Goal: Task Accomplishment & Management: Use online tool/utility

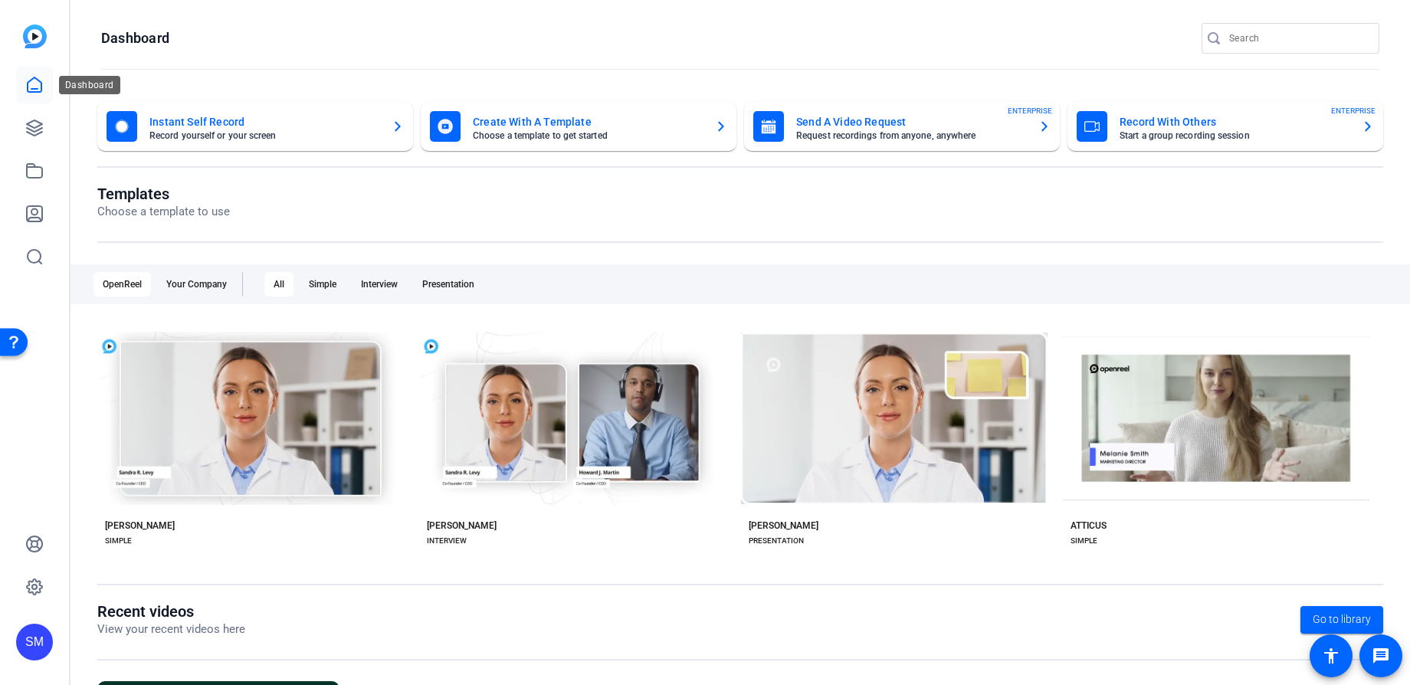
click at [34, 85] on icon at bounding box center [34, 85] width 18 height 18
click at [35, 124] on icon at bounding box center [34, 128] width 18 height 18
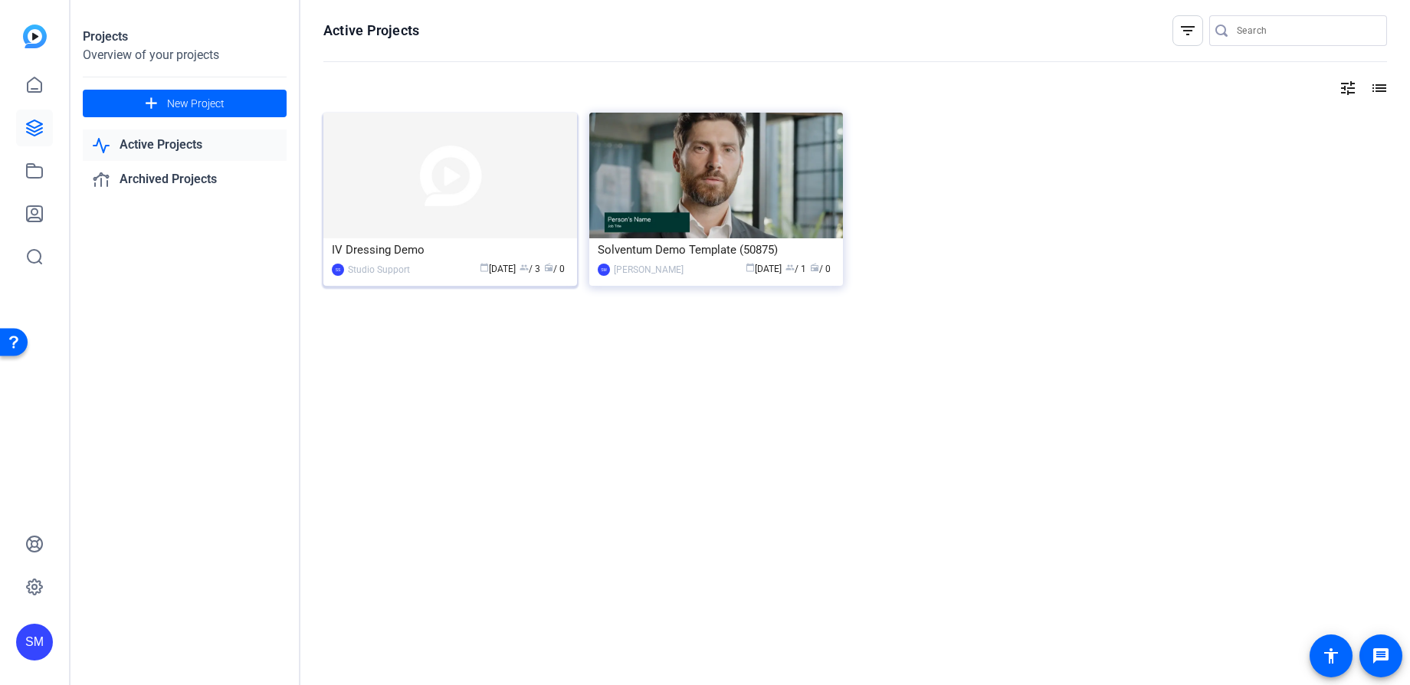
click at [458, 247] on div "IV Dressing Demo" at bounding box center [450, 249] width 237 height 23
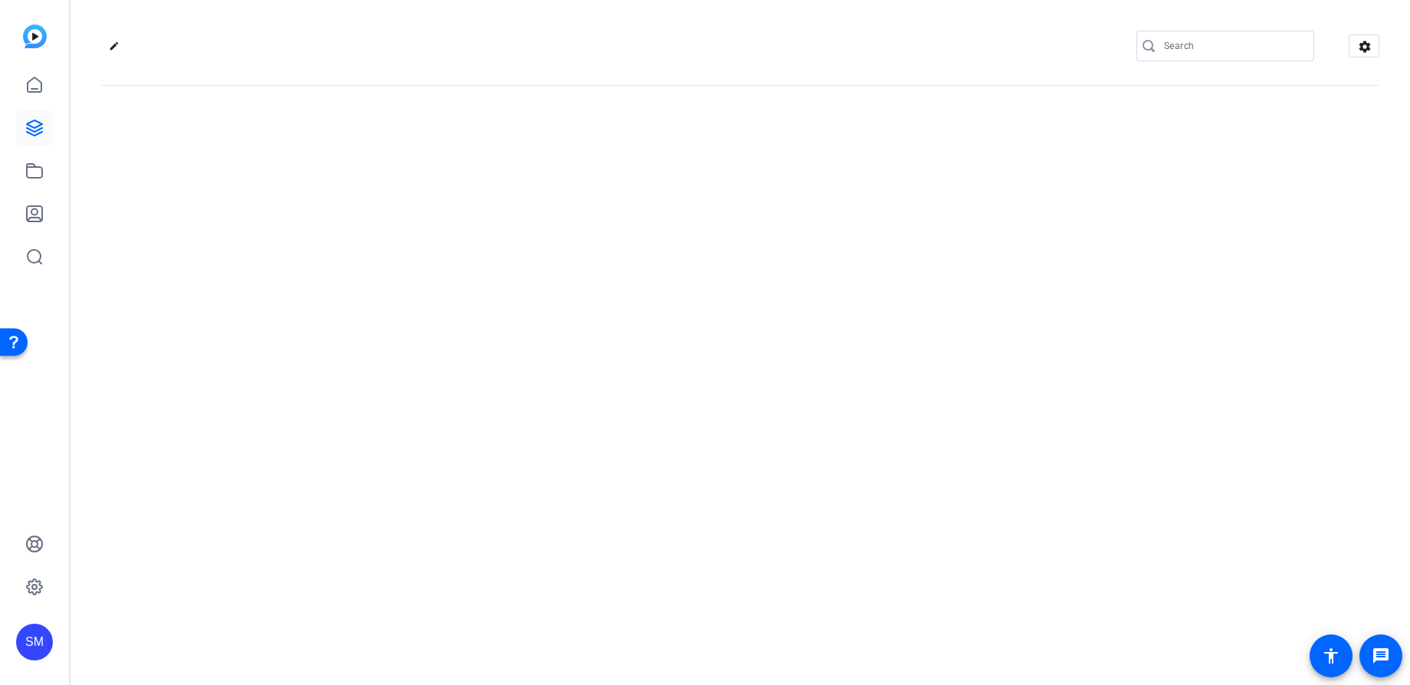
click at [458, 247] on div "edit settings" at bounding box center [741, 342] width 1340 height 685
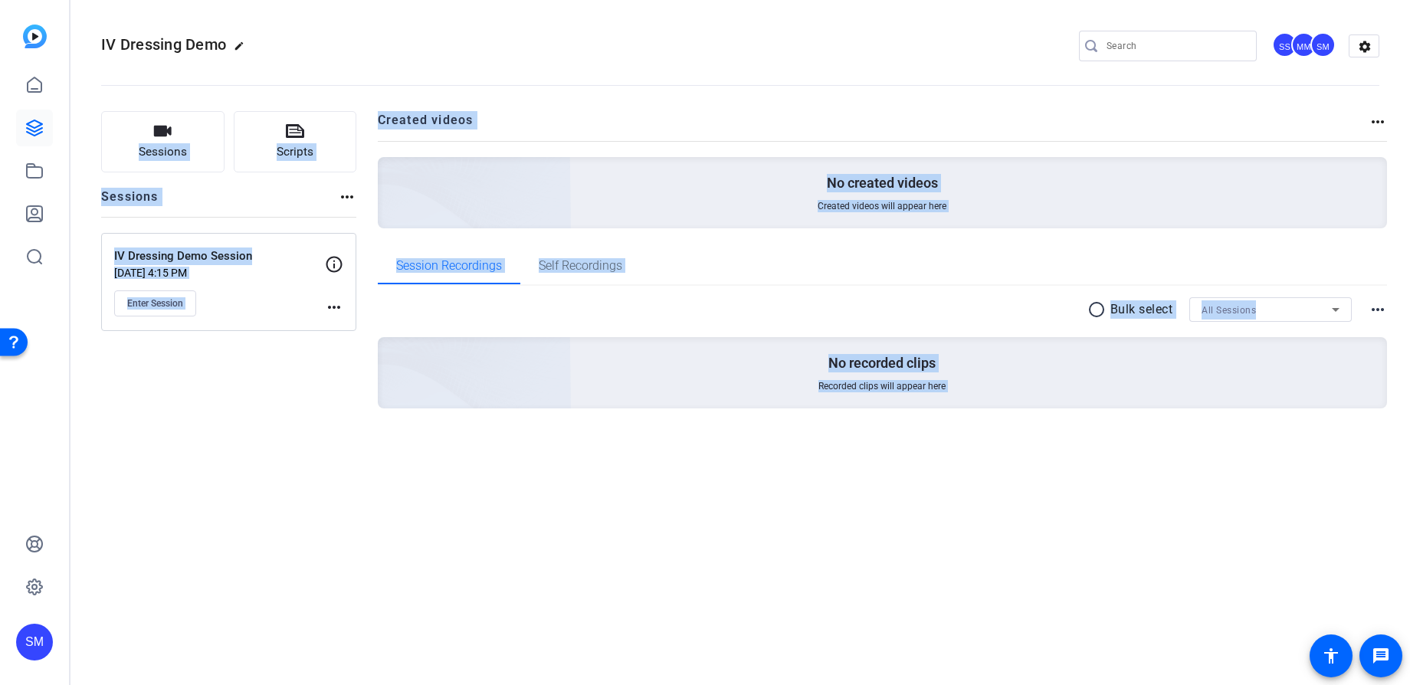
click at [360, 396] on div "Sessions Scripts Sessions more_horiz IV Dressing Demo Session Aug 26, 2025 @ 4:…" at bounding box center [741, 284] width 1340 height 385
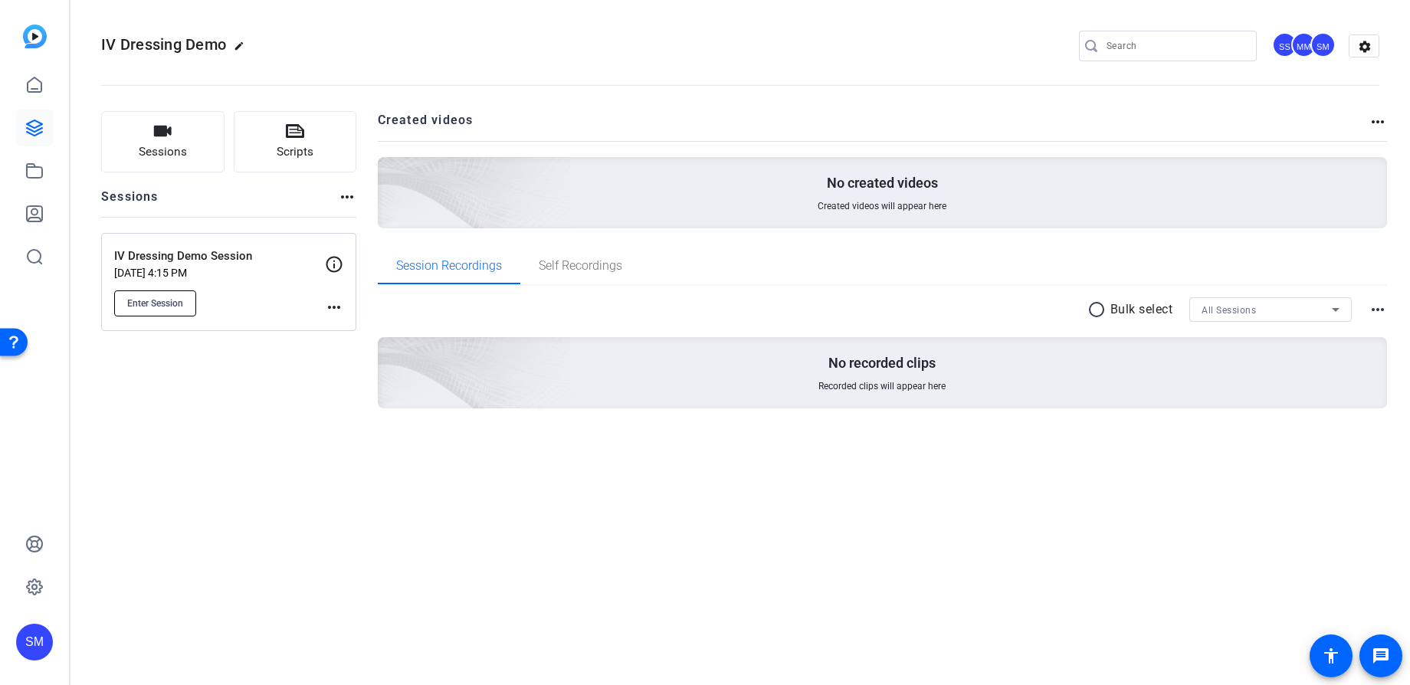
click at [164, 308] on span "Enter Session" at bounding box center [155, 303] width 56 height 12
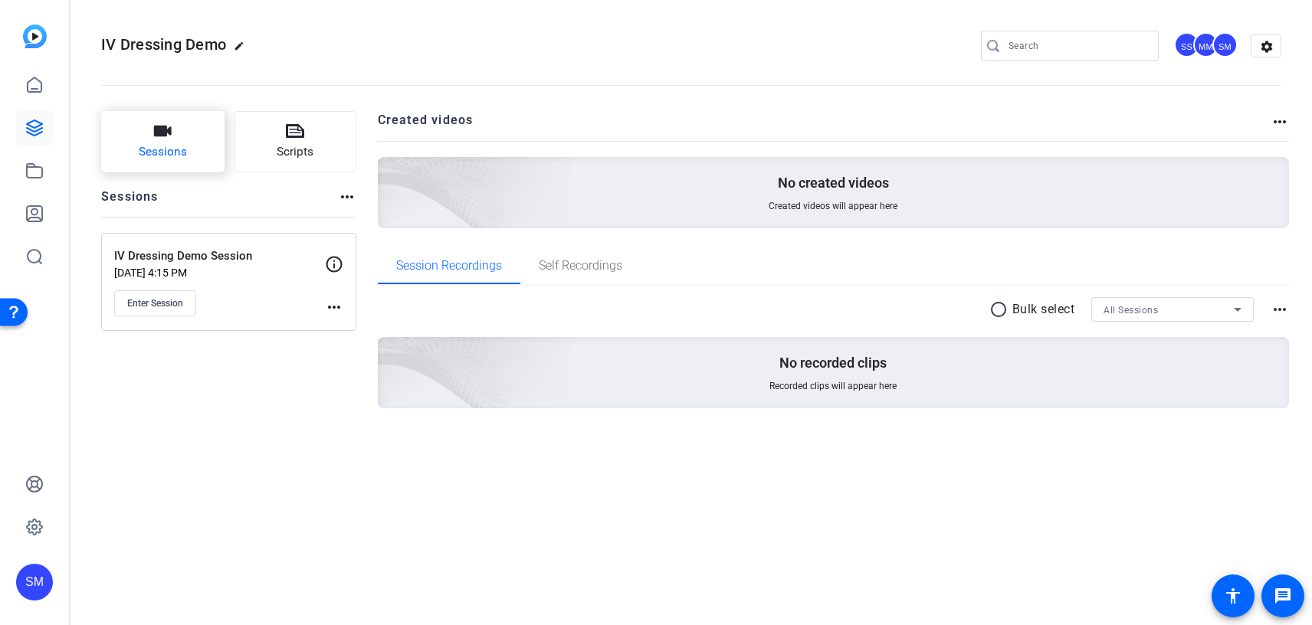
click at [164, 139] on icon "button" at bounding box center [162, 131] width 18 height 18
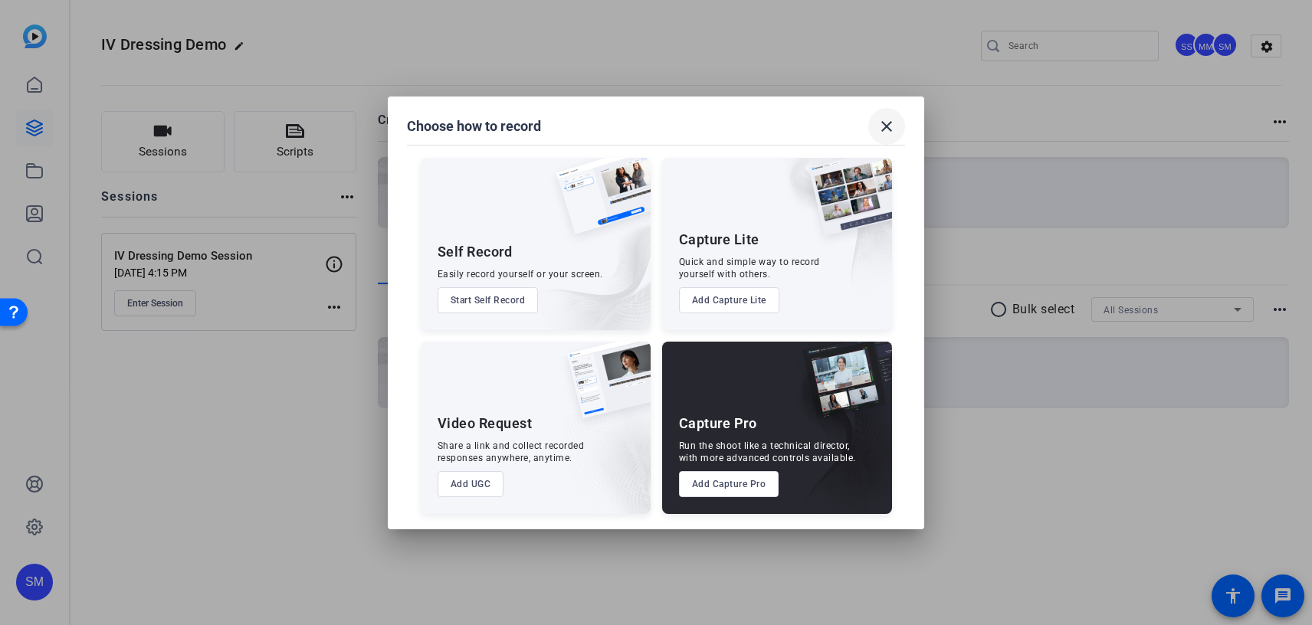
click at [886, 128] on mat-icon "close" at bounding box center [887, 126] width 18 height 18
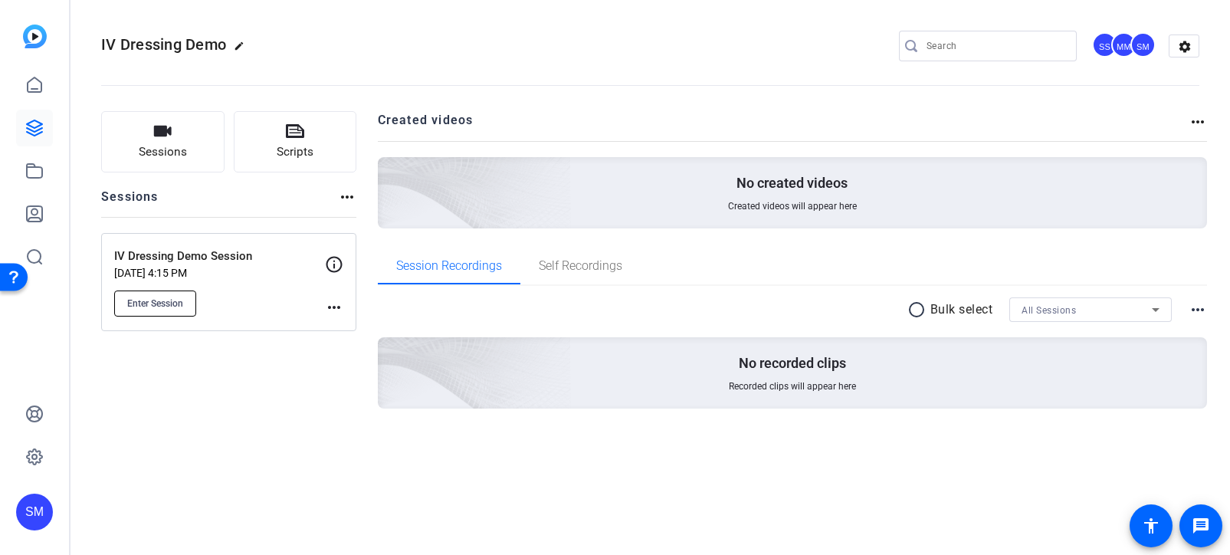
click at [159, 302] on span "Enter Session" at bounding box center [155, 303] width 56 height 12
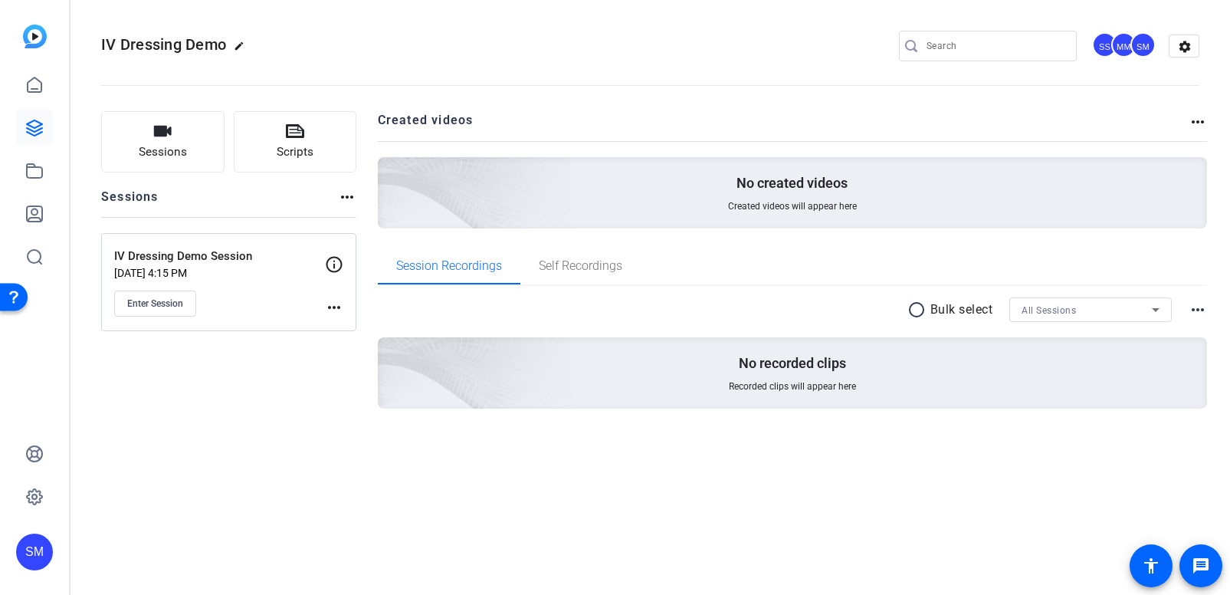
click at [436, 128] on h2 "Created videos" at bounding box center [784, 126] width 812 height 30
click at [437, 117] on h2 "Created videos" at bounding box center [784, 126] width 812 height 30
click at [1102, 47] on div "SS" at bounding box center [1104, 44] width 25 height 25
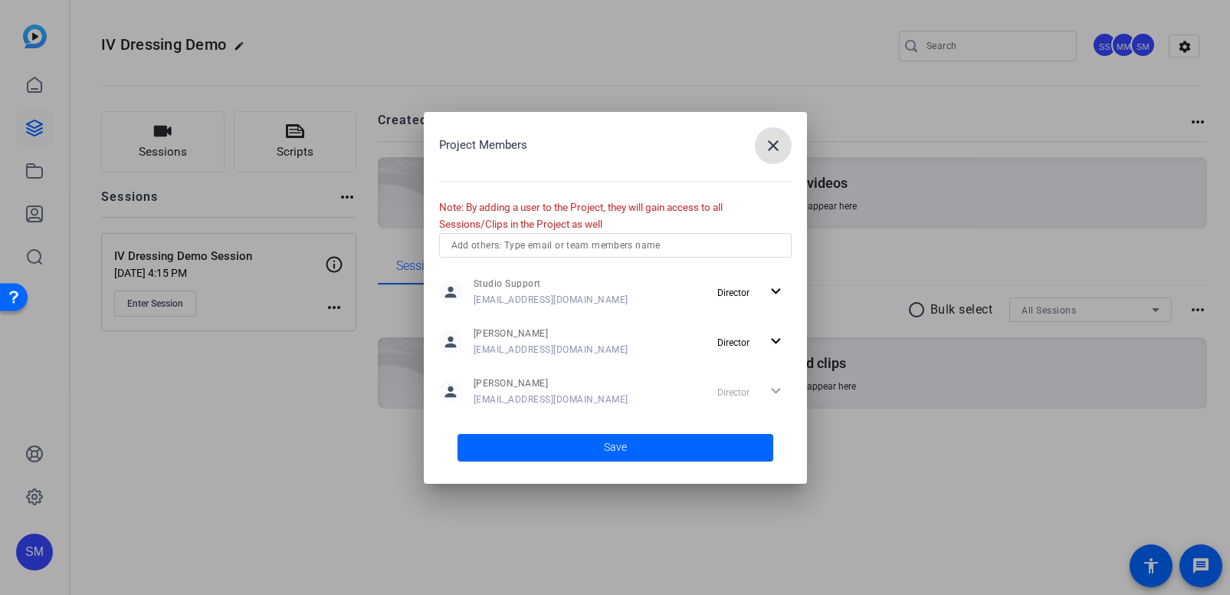
click at [767, 143] on mat-icon "close" at bounding box center [773, 145] width 18 height 18
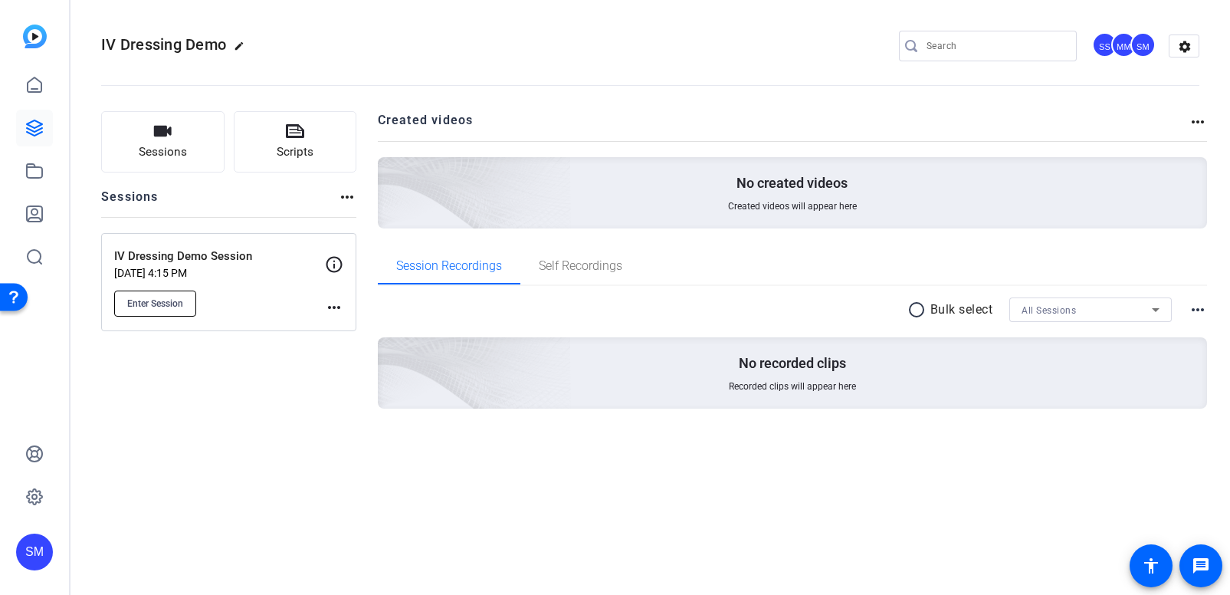
click at [159, 304] on span "Enter Session" at bounding box center [155, 303] width 56 height 12
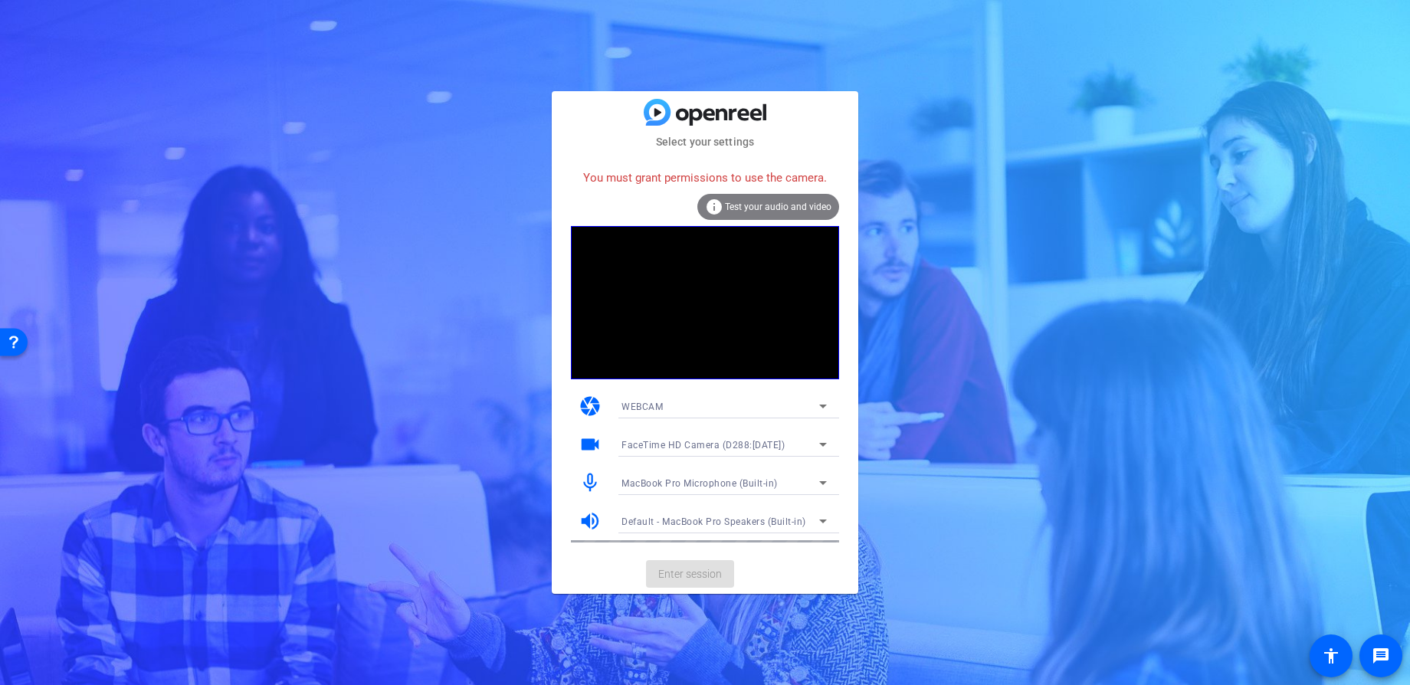
click at [730, 410] on div "WEBCAM" at bounding box center [721, 406] width 198 height 19
click at [671, 437] on mat-option "WEBCAM" at bounding box center [724, 437] width 230 height 25
click at [682, 445] on span "FaceTime HD Camera (D288:CE50)" at bounding box center [703, 445] width 163 height 11
click at [250, 208] on span "FaceTime HD Camera (D288:CE50)" at bounding box center [149, 204] width 202 height 10
click at [691, 483] on span "MacBook Pro Microphone (Built-in)" at bounding box center [700, 483] width 156 height 11
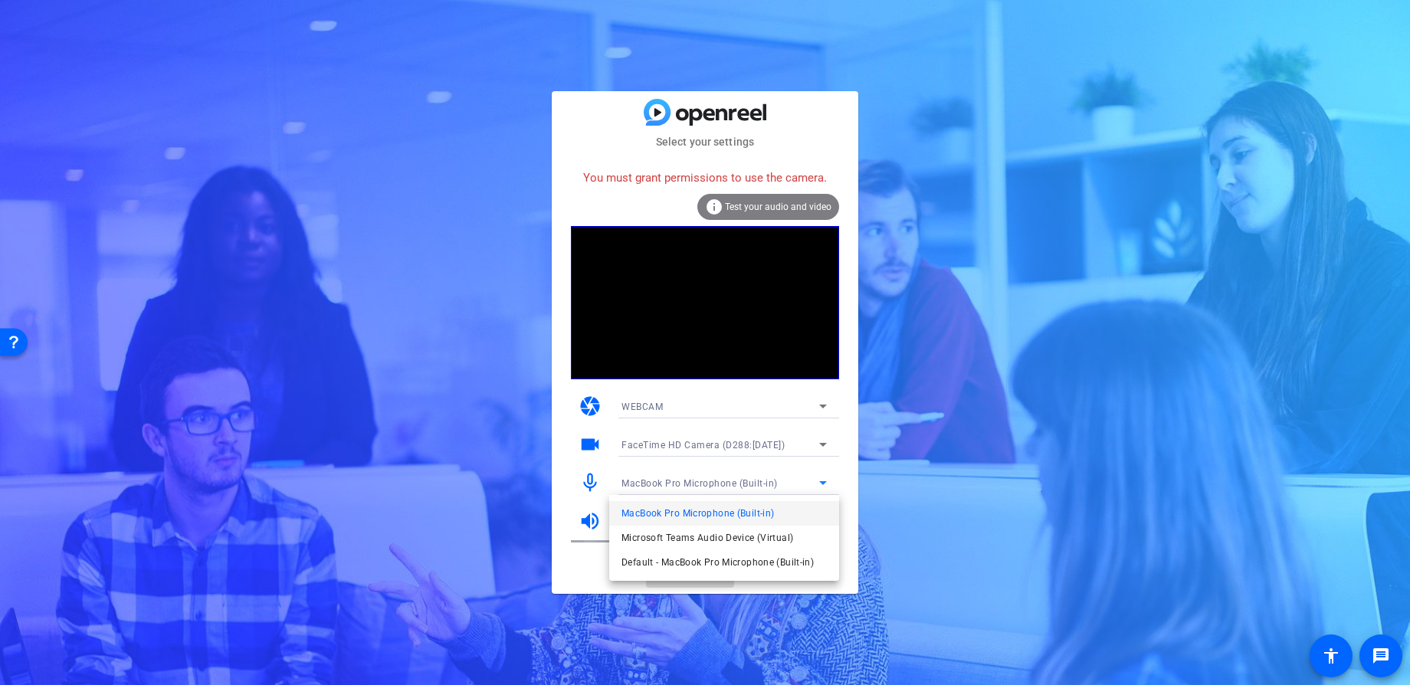
click at [701, 510] on span "MacBook Pro Microphone (Built-in)" at bounding box center [698, 513] width 153 height 18
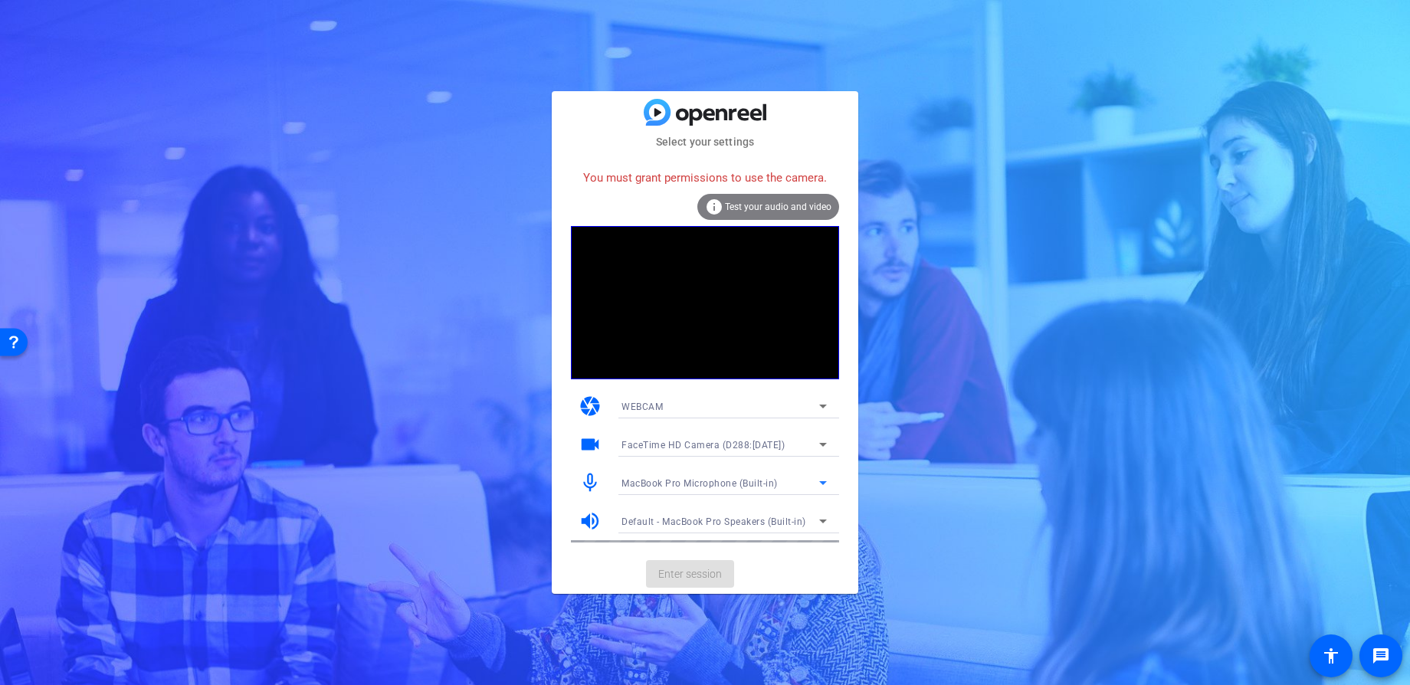
click at [706, 523] on span "Default - MacBook Pro Speakers (Built-in)" at bounding box center [714, 522] width 185 height 11
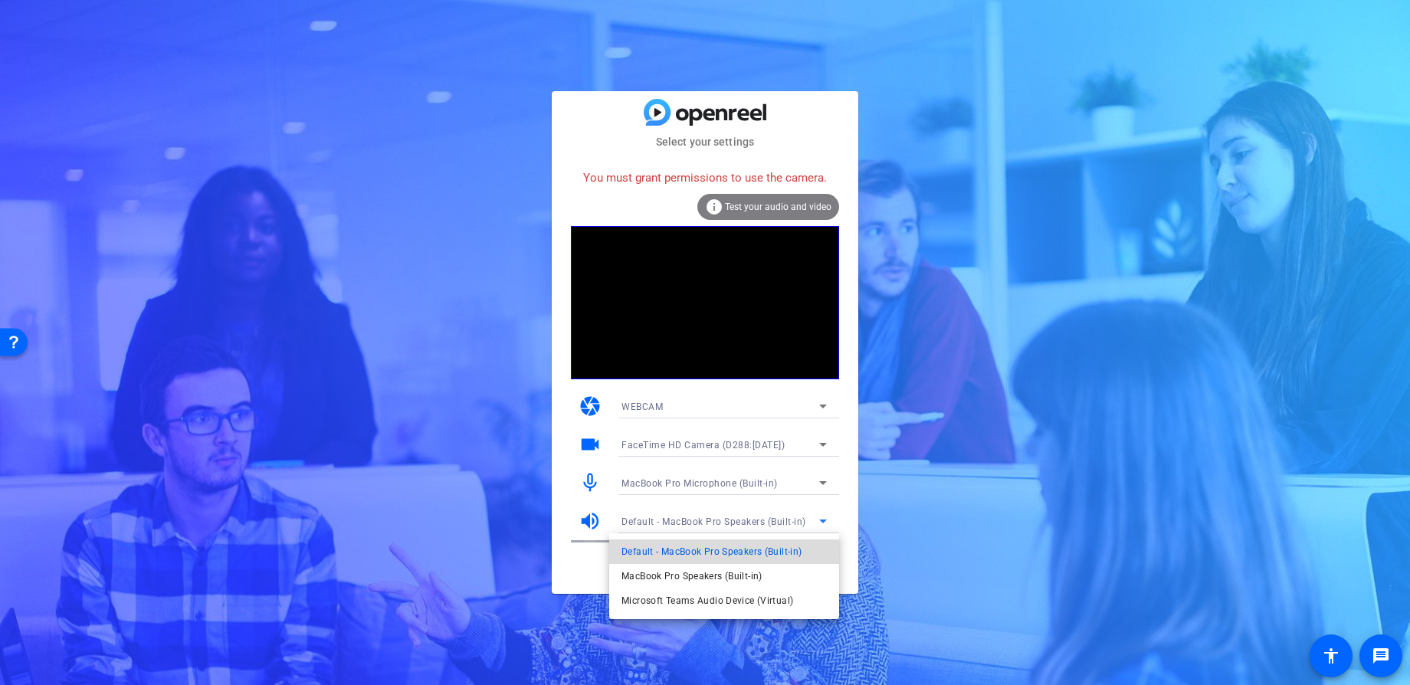
click at [705, 550] on span "Default - MacBook Pro Speakers (Built-in)" at bounding box center [712, 552] width 180 height 18
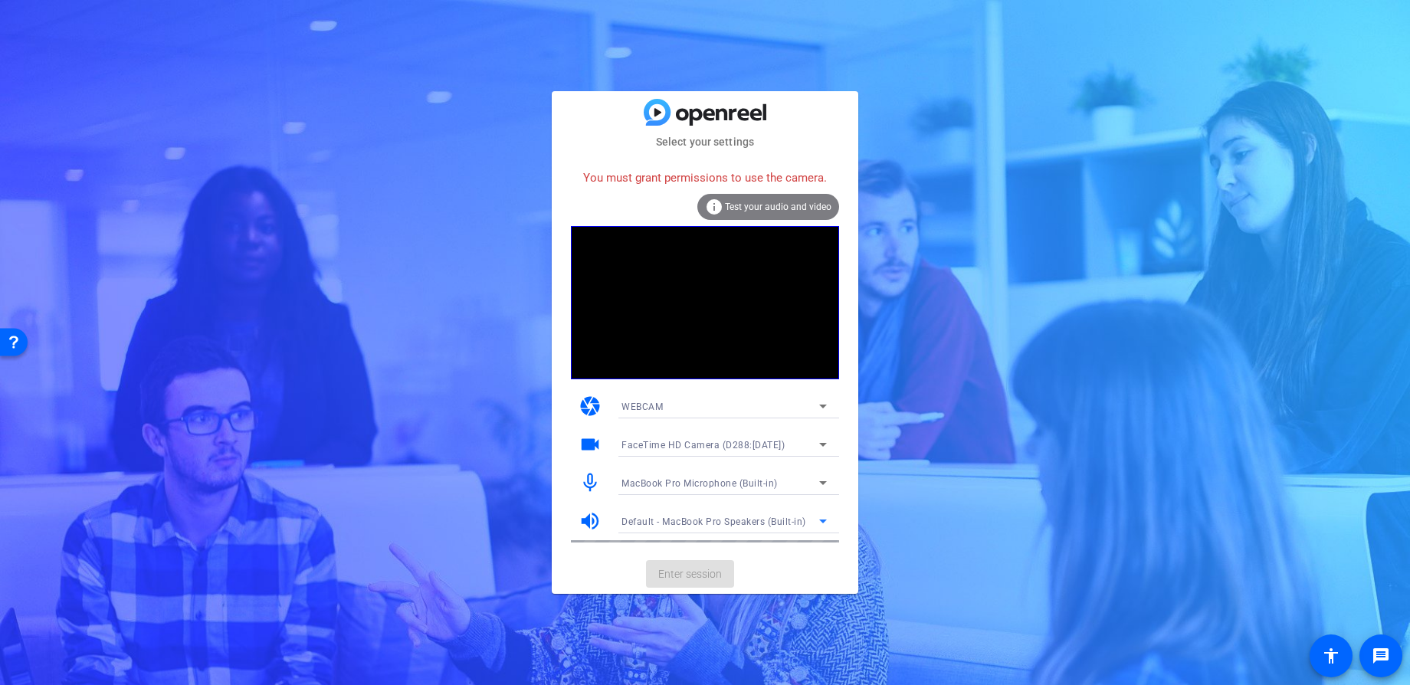
click at [775, 200] on div "info Test your audio and video" at bounding box center [768, 207] width 142 height 26
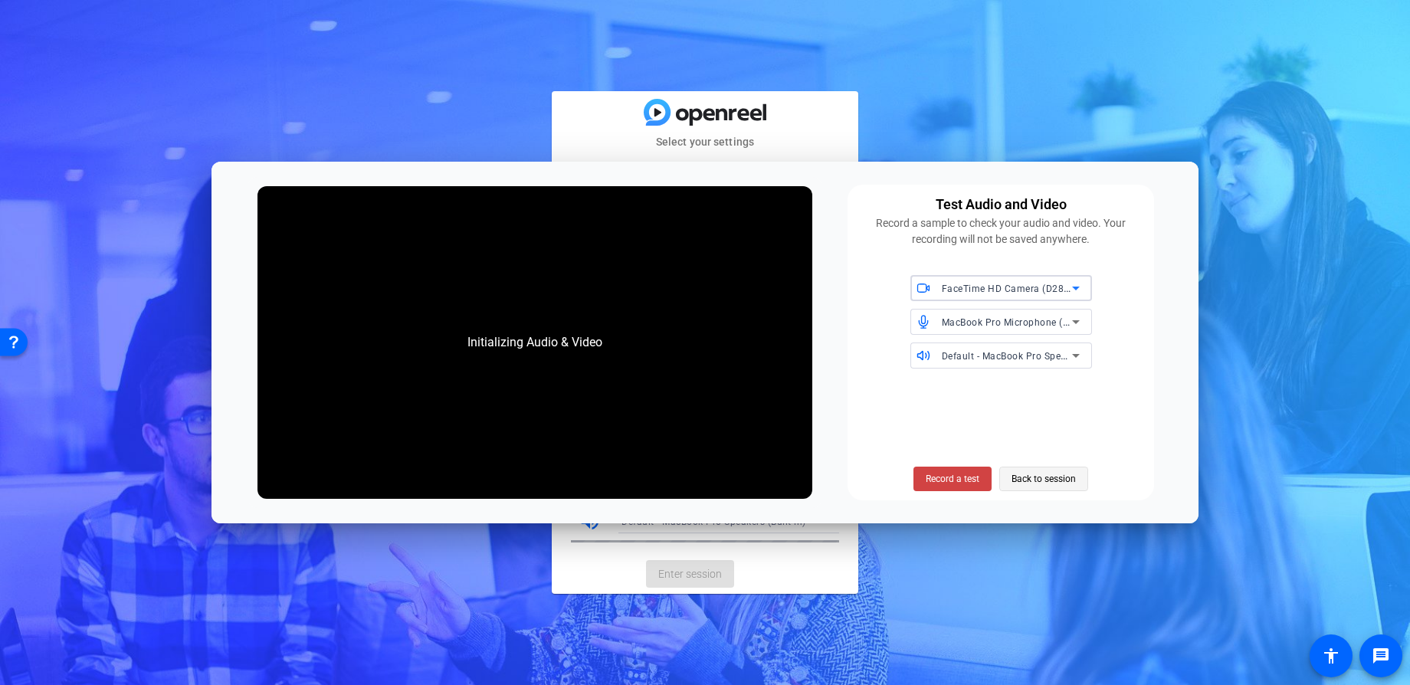
click at [1039, 476] on span "Back to session" at bounding box center [1044, 478] width 64 height 29
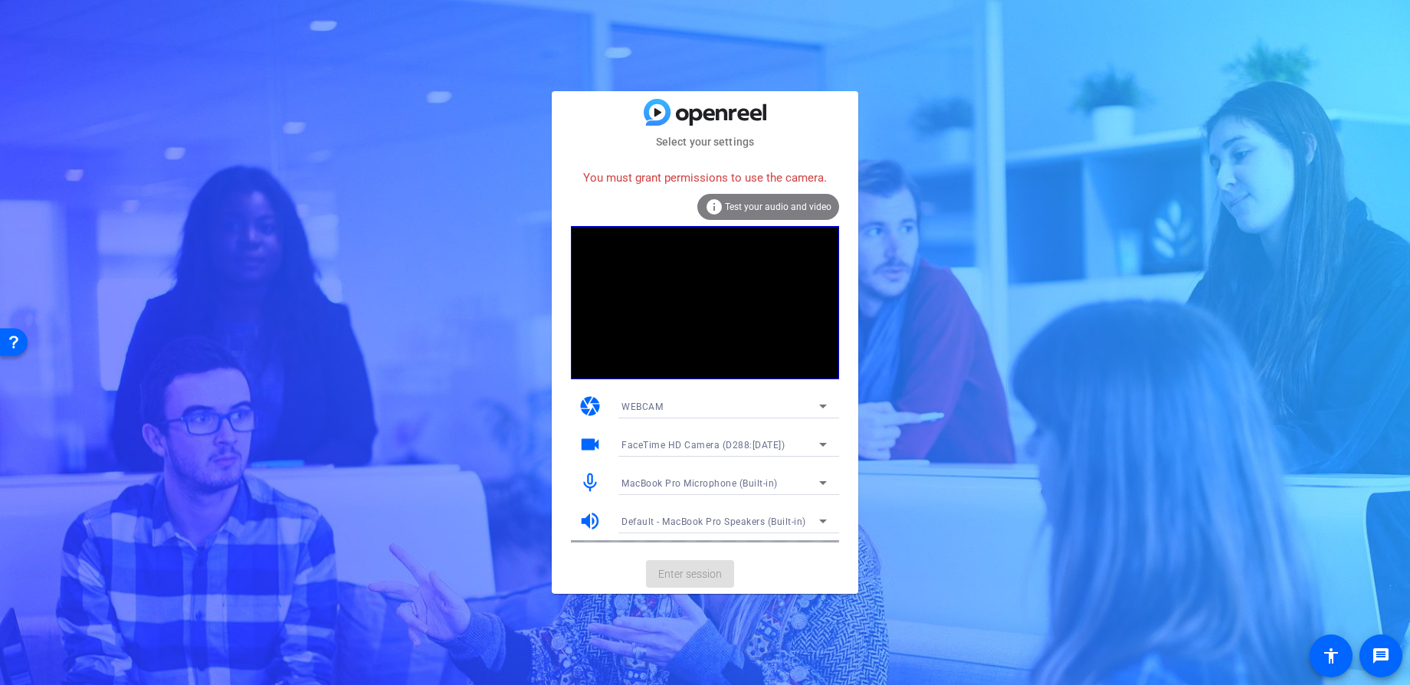
click at [694, 574] on mat-card-actions "Enter session" at bounding box center [705, 574] width 307 height 40
click at [706, 343] on video at bounding box center [705, 302] width 268 height 153
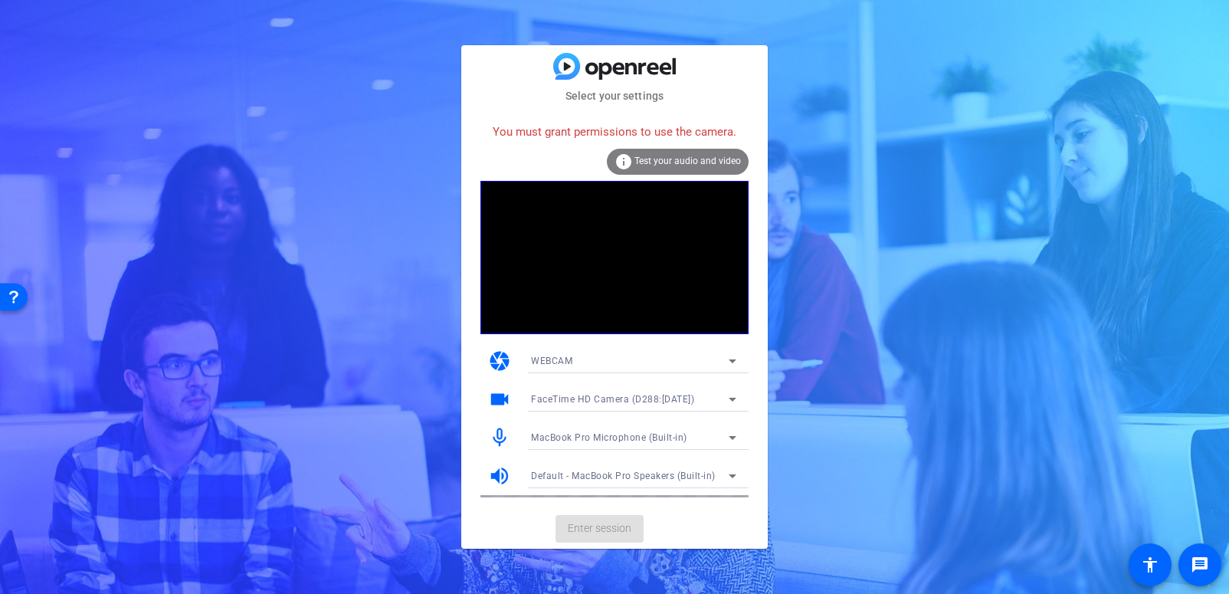
click at [18, 299] on div "Open Resource Center" at bounding box center [14, 296] width 12 height 12
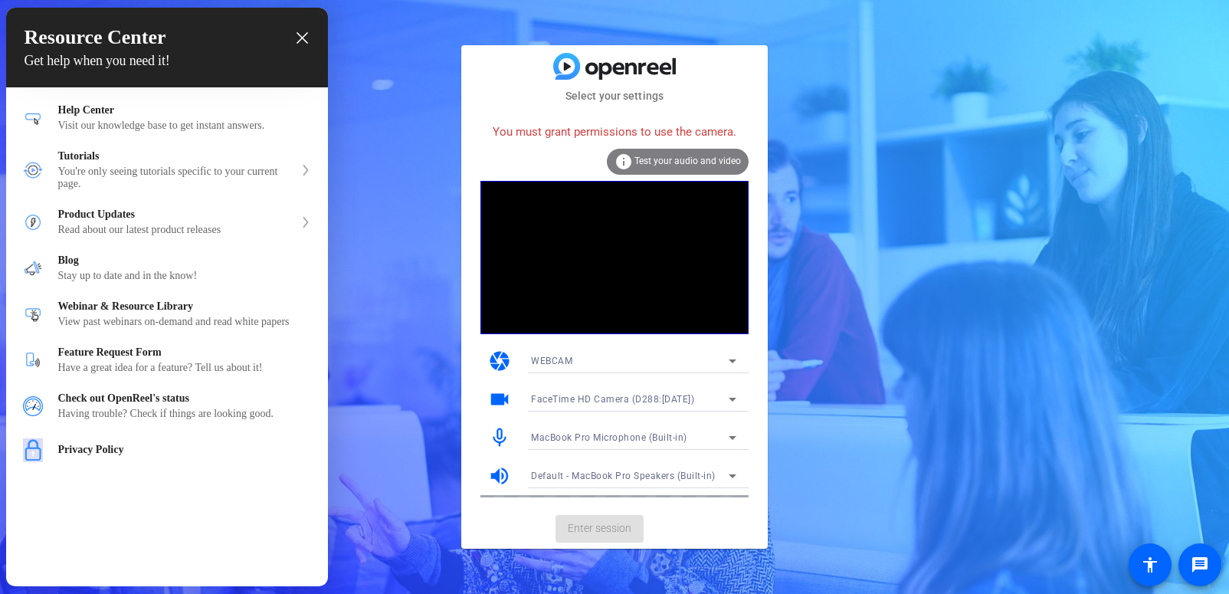
click at [430, 417] on div at bounding box center [614, 297] width 1229 height 594
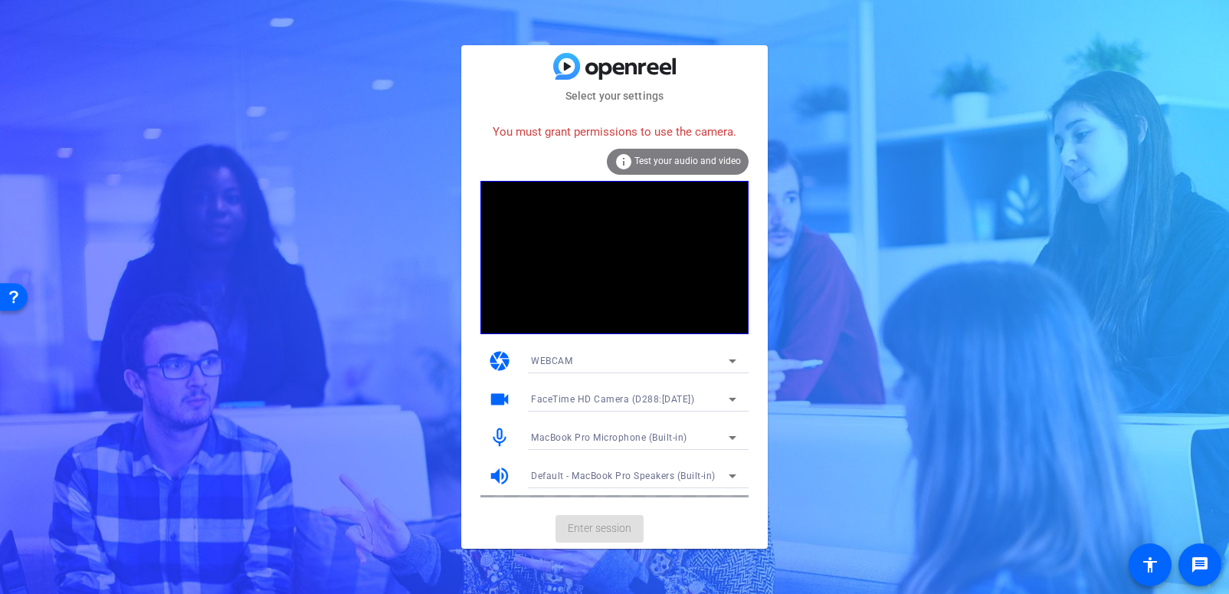
click at [500, 359] on mat-icon "camera" at bounding box center [499, 361] width 23 height 23
click at [689, 129] on div "You must grant permissions to use the camera." at bounding box center [615, 132] width 268 height 33
click at [622, 98] on mat-card-subtitle "Select your settings" at bounding box center [614, 95] width 307 height 17
click at [732, 398] on icon at bounding box center [733, 400] width 8 height 4
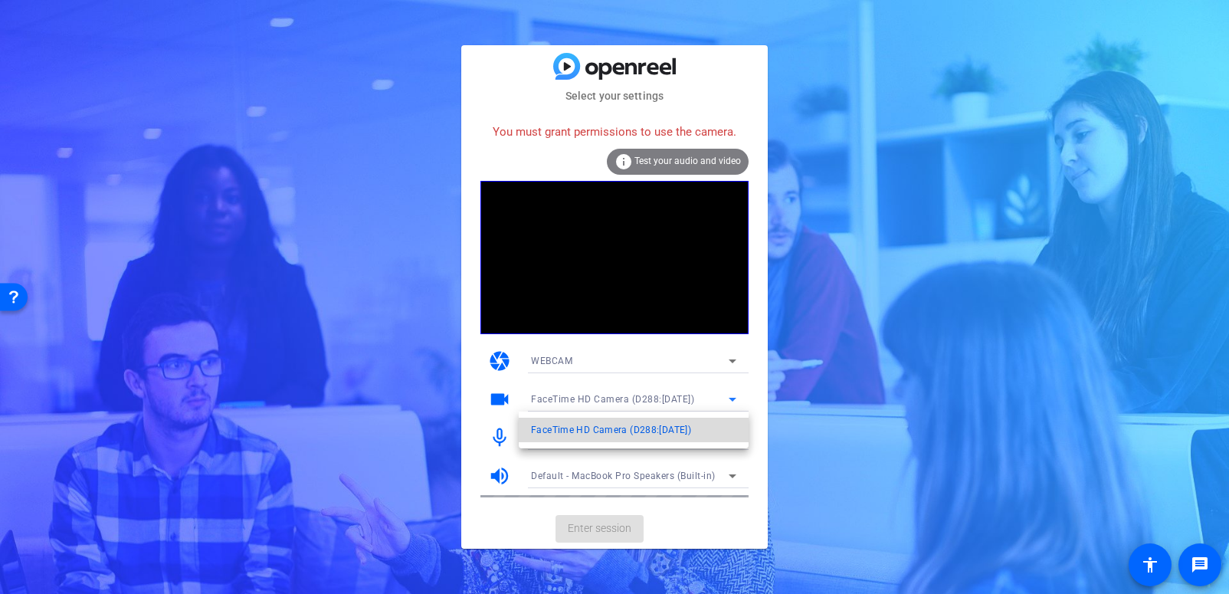
click at [640, 428] on span "FaceTime HD Camera (D288:CE50)" at bounding box center [611, 430] width 160 height 18
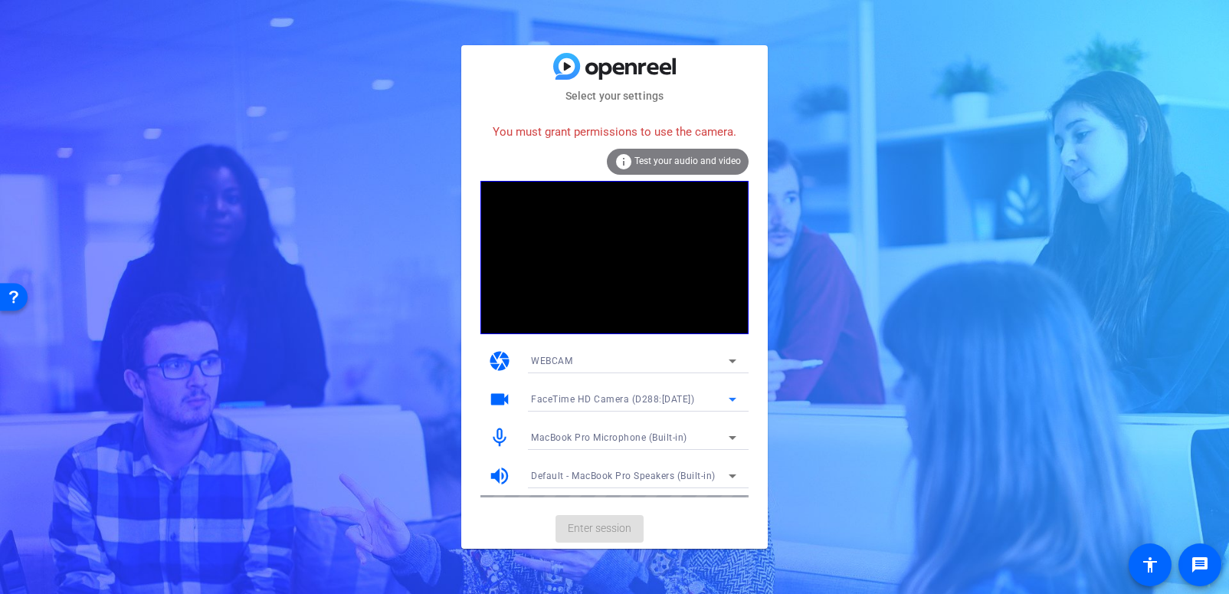
click at [738, 363] on icon at bounding box center [733, 361] width 18 height 18
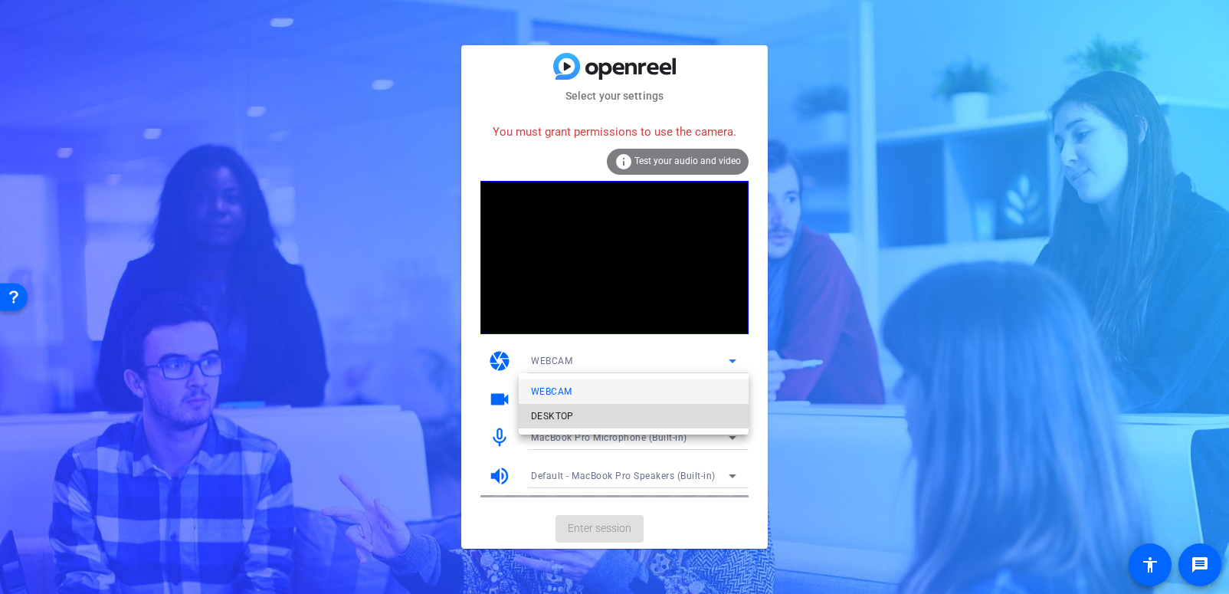
click at [0, 0] on span "DESKTOP" at bounding box center [0, 0] width 0 height 0
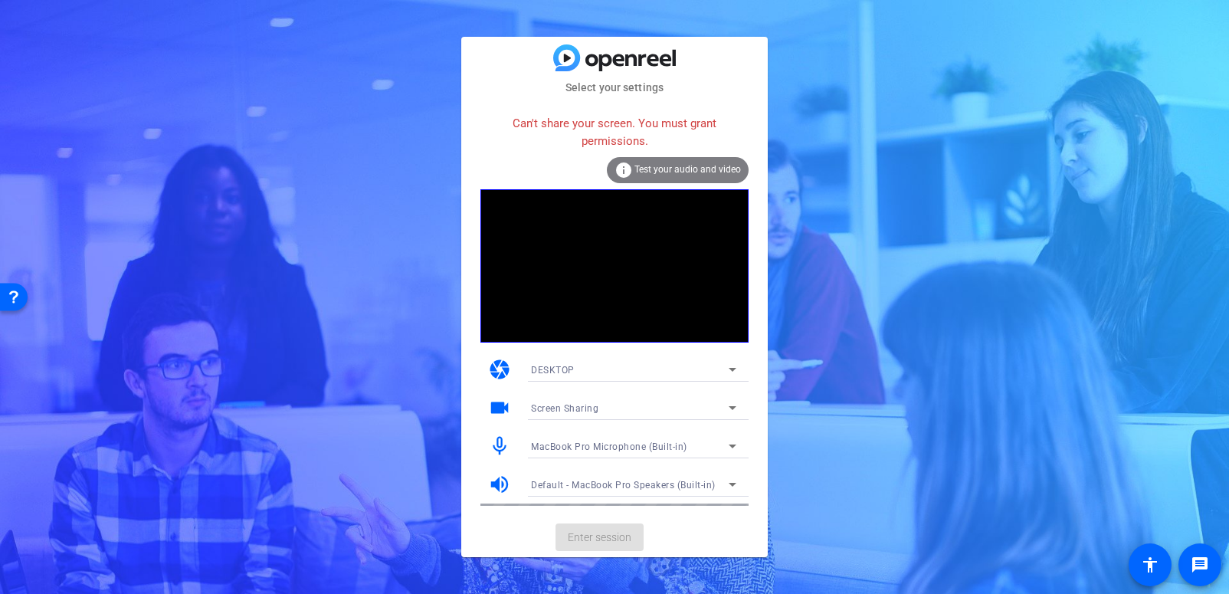
click at [604, 534] on mat-card-actions "Enter session" at bounding box center [614, 537] width 307 height 40
click at [632, 368] on div "DESKTOP" at bounding box center [630, 369] width 198 height 19
click at [709, 164] on div at bounding box center [614, 297] width 1229 height 594
click at [604, 369] on div "DESKTOP" at bounding box center [630, 369] width 198 height 19
click at [0, 0] on span "DESKTOP" at bounding box center [0, 0] width 0 height 0
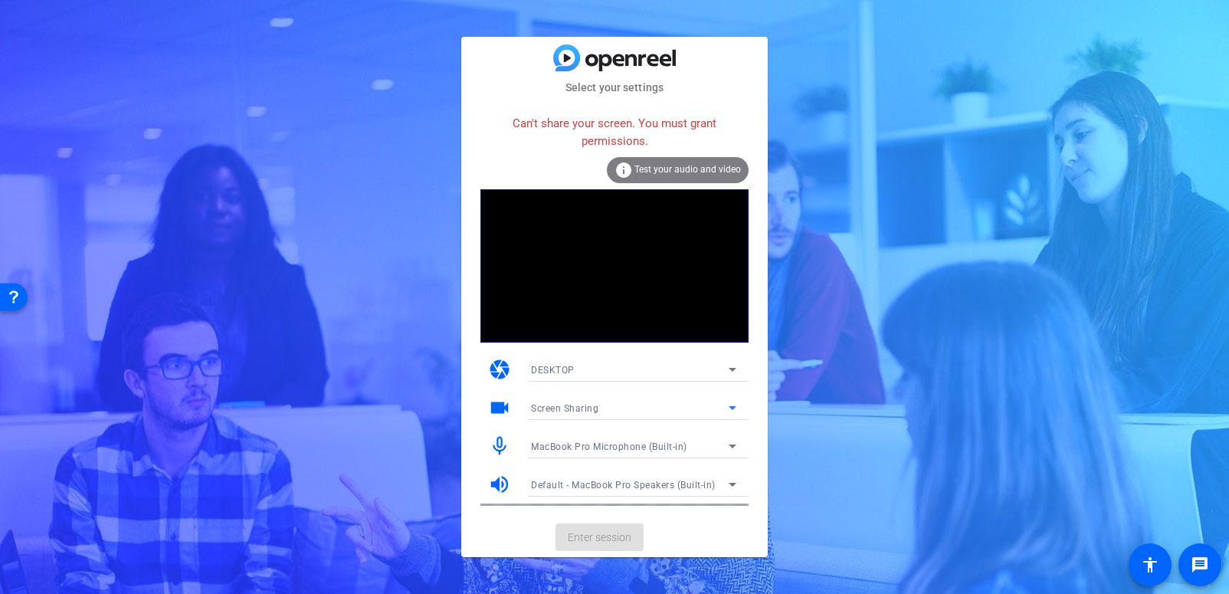
click at [565, 409] on span "Screen Sharing" at bounding box center [564, 408] width 67 height 11
click at [560, 437] on span "Screen Sharing" at bounding box center [564, 438] width 66 height 18
click at [560, 445] on span "MacBook Pro Microphone (Built-in)" at bounding box center [609, 446] width 156 height 11
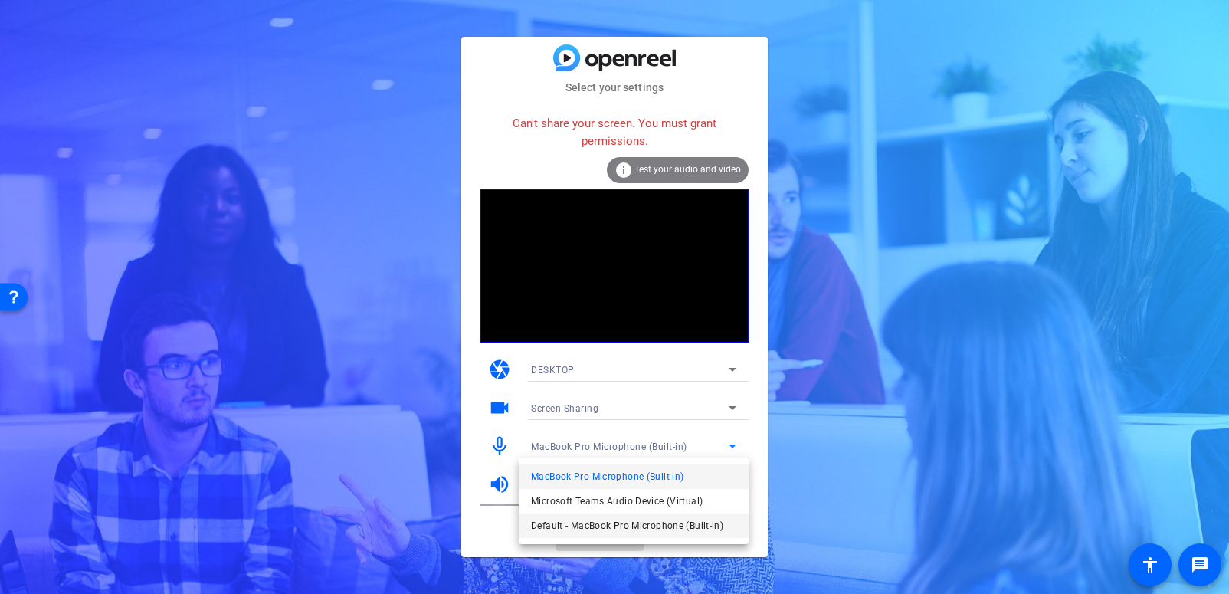
click at [599, 524] on span "Default - MacBook Pro Microphone (Built-in)" at bounding box center [627, 526] width 192 height 18
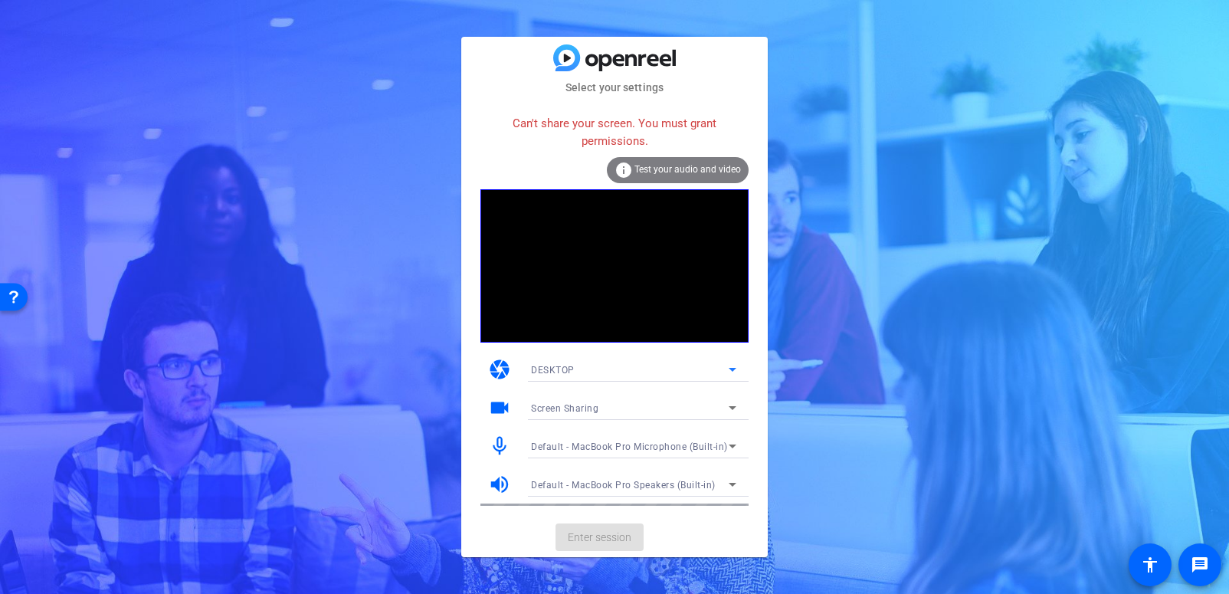
click at [619, 370] on div "DESKTOP" at bounding box center [630, 369] width 198 height 19
click at [0, 0] on div at bounding box center [0, 0] width 0 height 0
click at [615, 405] on div "Screen Sharing" at bounding box center [630, 408] width 198 height 19
click at [0, 0] on mat-option "Screen Sharing" at bounding box center [0, 0] width 0 height 0
click at [691, 172] on span "Test your audio and video" at bounding box center [688, 169] width 107 height 11
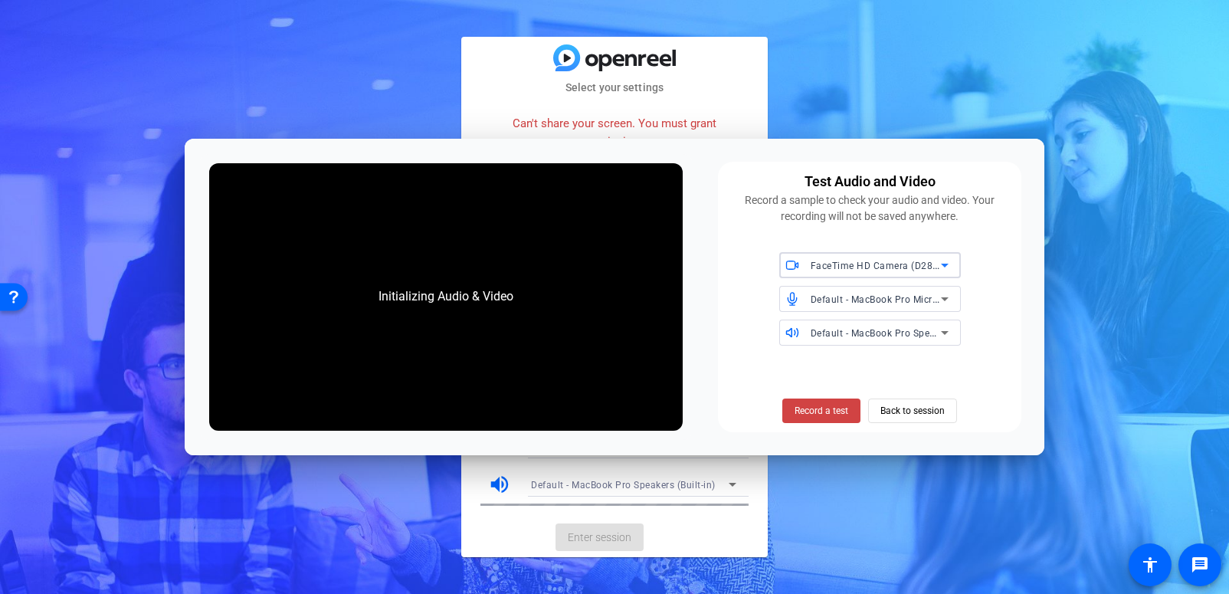
click at [264, 157] on icon at bounding box center [135, 111] width 258 height 92
click at [919, 300] on span "FaceTime HD Camera (D288:CE50)" at bounding box center [870, 302] width 157 height 37
click at [831, 409] on span "Record a test" at bounding box center [822, 411] width 54 height 14
click at [832, 409] on span "Record a test" at bounding box center [822, 411] width 54 height 14
click at [734, 534] on mat-card-actions "Enter session" at bounding box center [614, 537] width 307 height 40
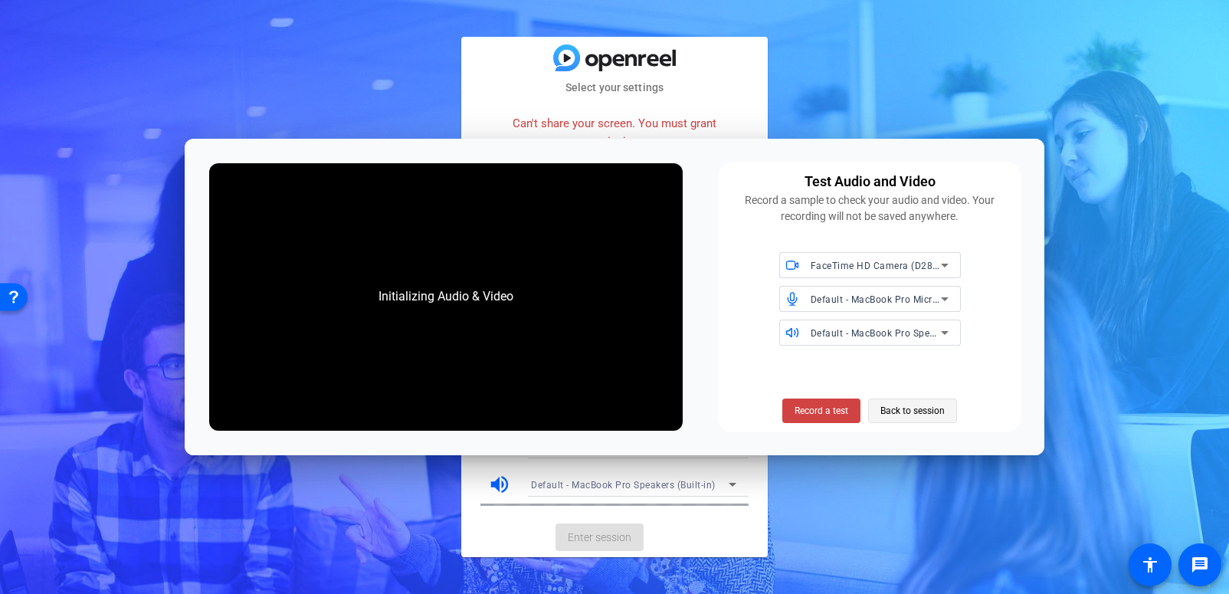
click at [921, 409] on span "Back to session" at bounding box center [913, 410] width 64 height 29
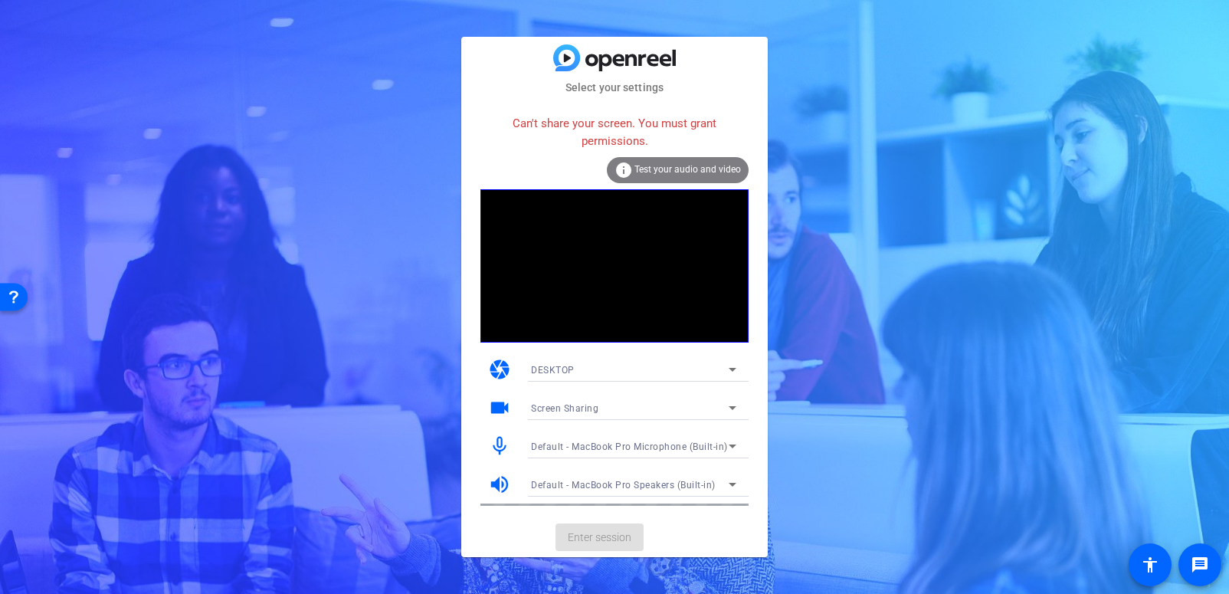
click at [624, 542] on mat-card-actions "Enter session" at bounding box center [614, 537] width 307 height 40
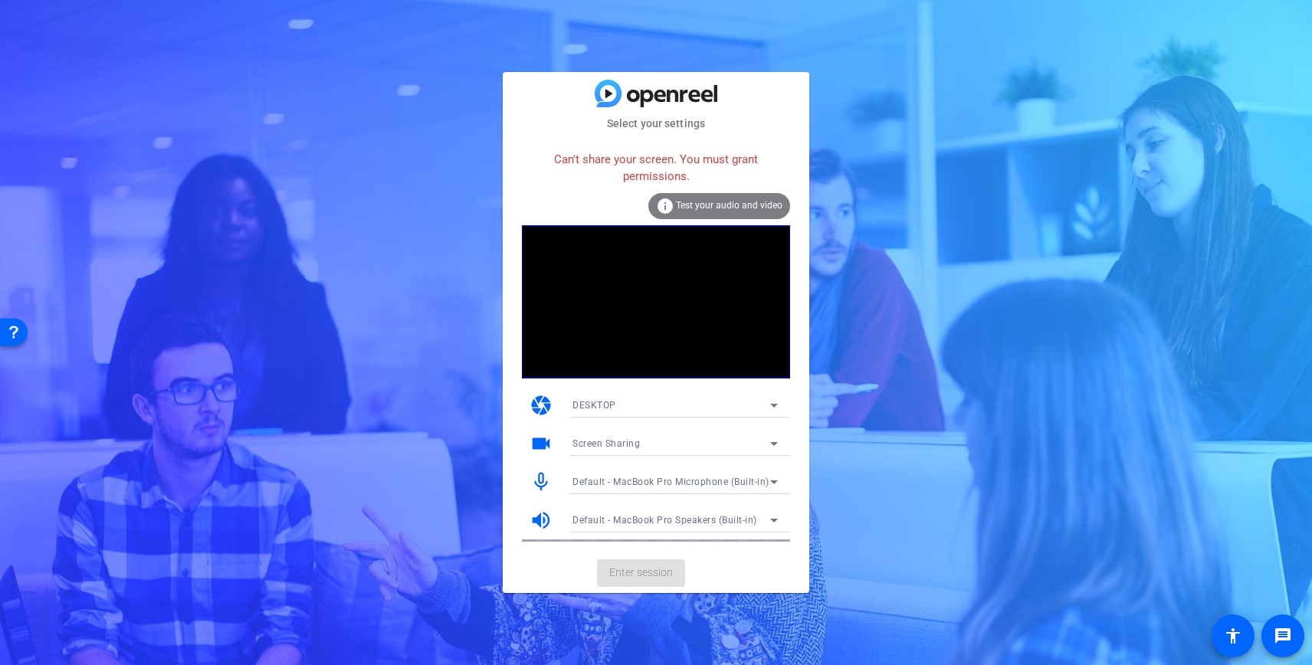
click at [693, 288] on video at bounding box center [656, 301] width 268 height 153
click at [727, 206] on span "Test your audio and video" at bounding box center [729, 205] width 107 height 11
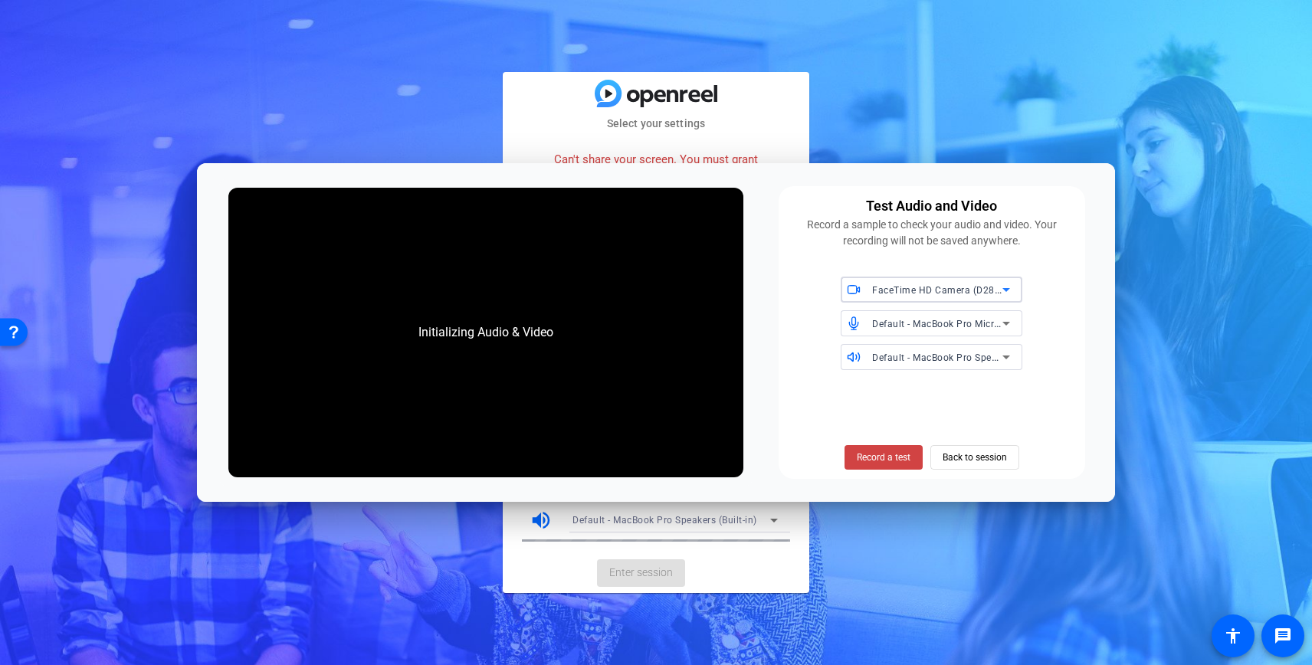
click at [1003, 404] on div "Record a test Back to session" at bounding box center [932, 425] width 288 height 87
click at [980, 454] on span "Back to session" at bounding box center [975, 457] width 64 height 29
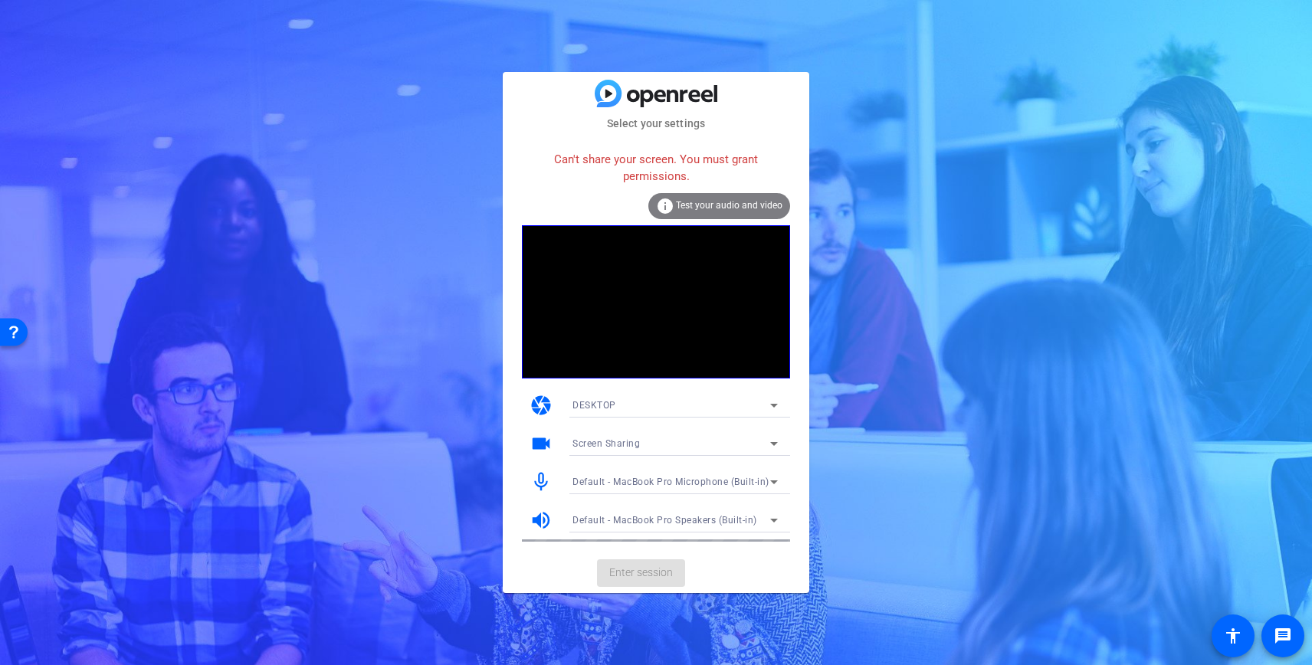
click at [773, 405] on icon at bounding box center [774, 406] width 8 height 4
click at [717, 461] on mat-option "DESKTOP" at bounding box center [675, 460] width 230 height 25
click at [774, 403] on icon at bounding box center [774, 405] width 18 height 18
click at [658, 428] on mat-option "WEBCAM" at bounding box center [675, 436] width 230 height 25
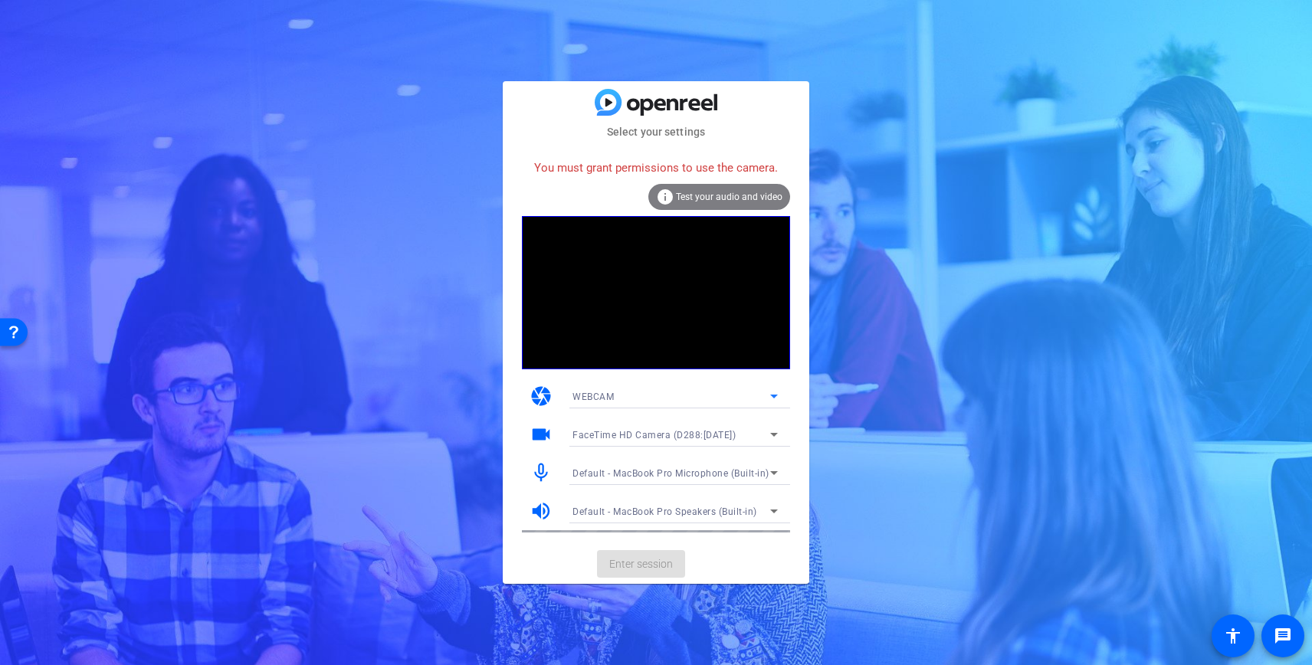
click at [727, 432] on div "FaceTime HD Camera (D288:CE50)" at bounding box center [672, 434] width 198 height 19
click at [701, 464] on span "FaceTime HD Camera (D288:CE50)" at bounding box center [653, 465] width 160 height 18
click at [651, 568] on mat-card-actions "Enter session" at bounding box center [656, 564] width 307 height 40
click at [651, 564] on mat-card-actions "Enter session" at bounding box center [656, 564] width 307 height 40
click at [743, 198] on span "Test your audio and video" at bounding box center [729, 197] width 107 height 11
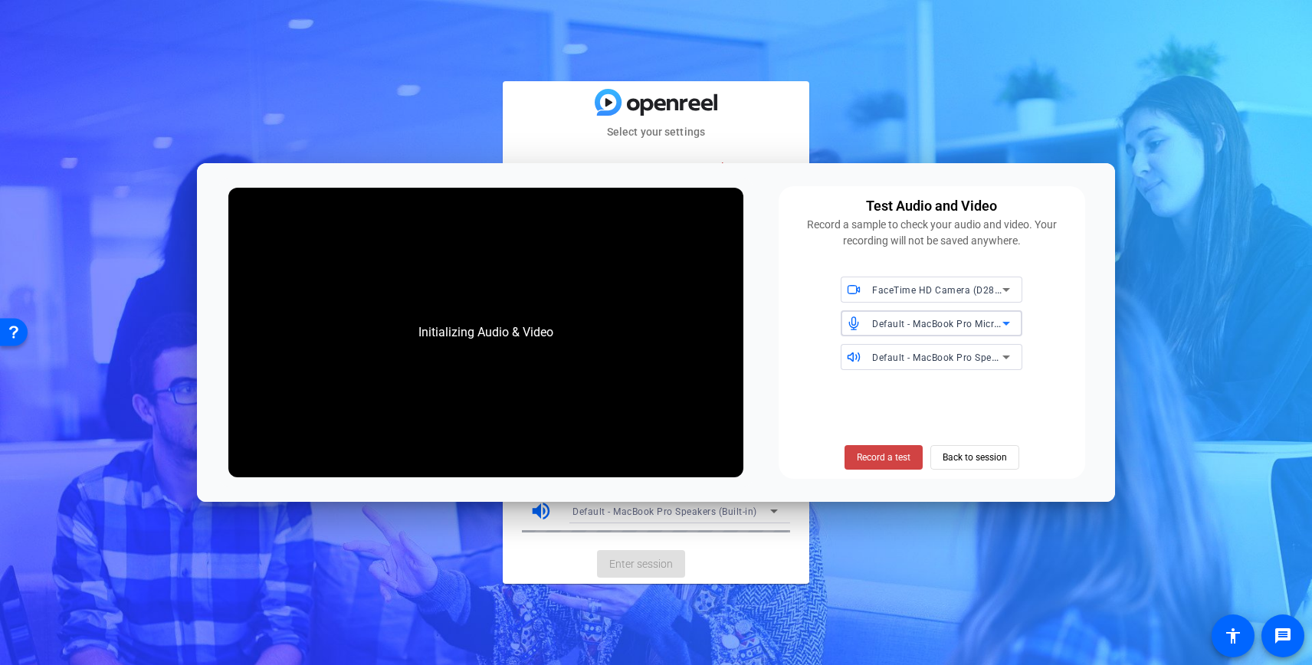
click at [1009, 320] on icon at bounding box center [1006, 323] width 18 height 18
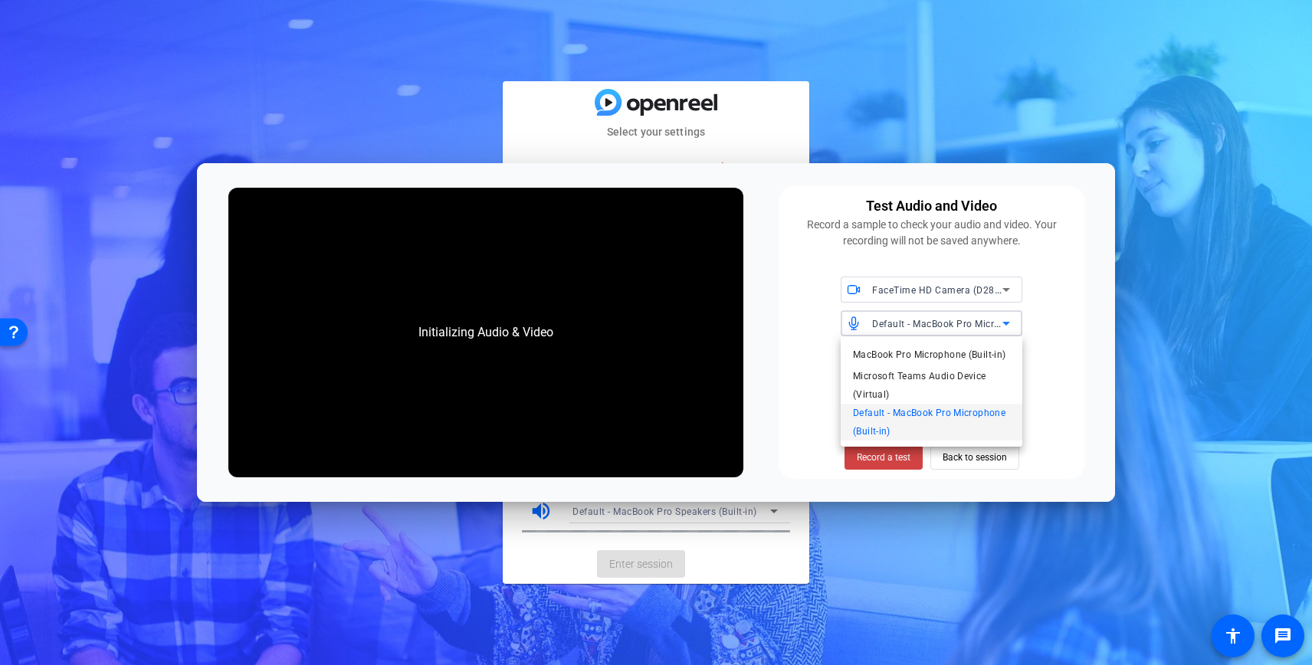
click at [1062, 316] on div at bounding box center [656, 332] width 1312 height 665
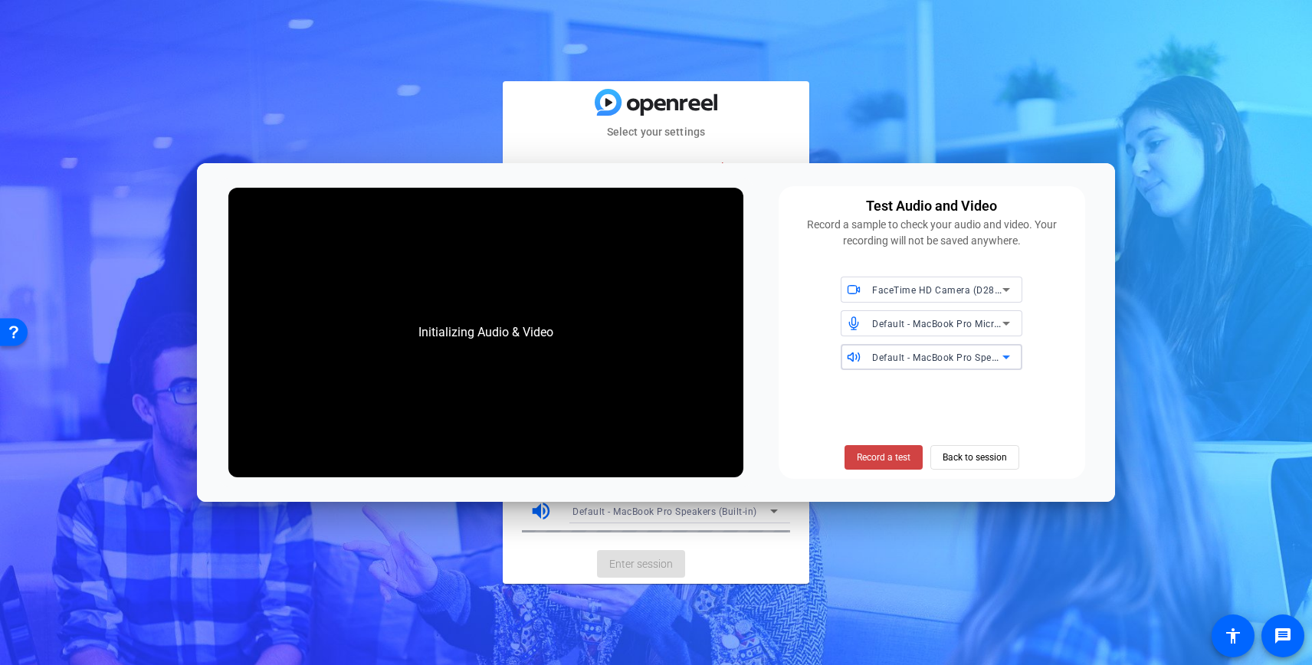
click at [1006, 359] on icon at bounding box center [1006, 357] width 18 height 18
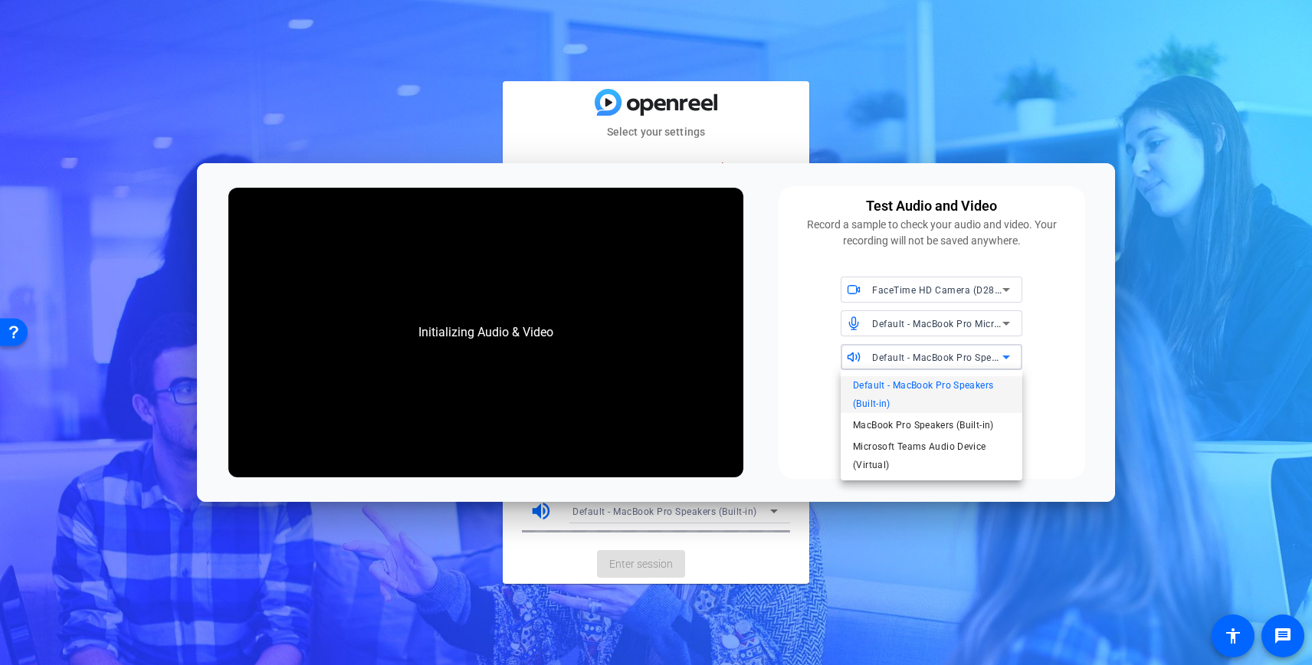
click at [968, 387] on span "Default - MacBook Pro Speakers (Built-in)" at bounding box center [931, 394] width 157 height 37
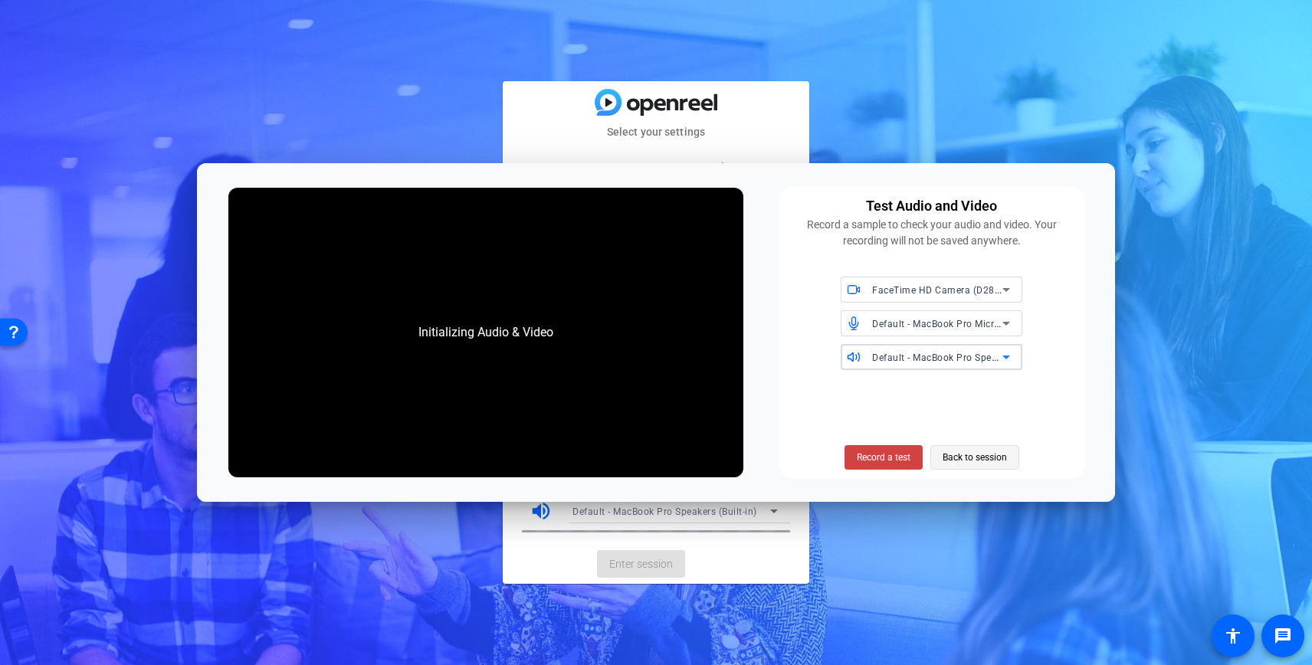
click at [992, 456] on span "Back to session" at bounding box center [975, 457] width 64 height 29
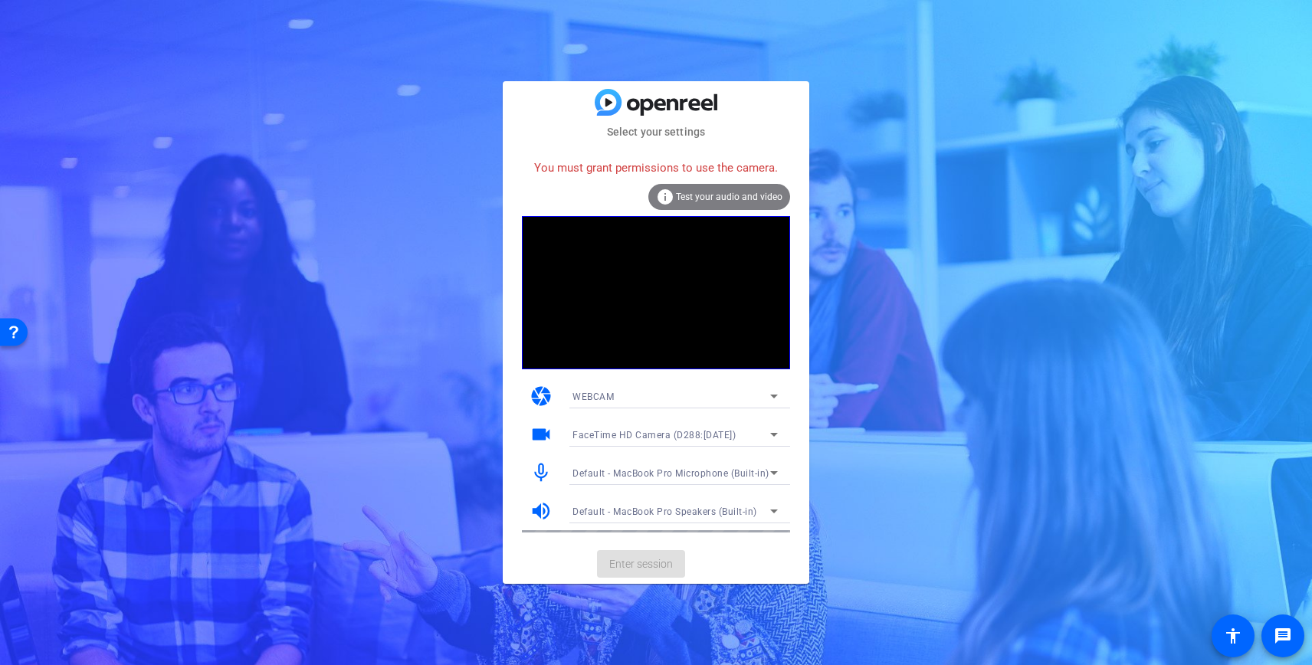
click at [753, 507] on span "Default - MacBook Pro Speakers (Built-in)" at bounding box center [665, 512] width 185 height 11
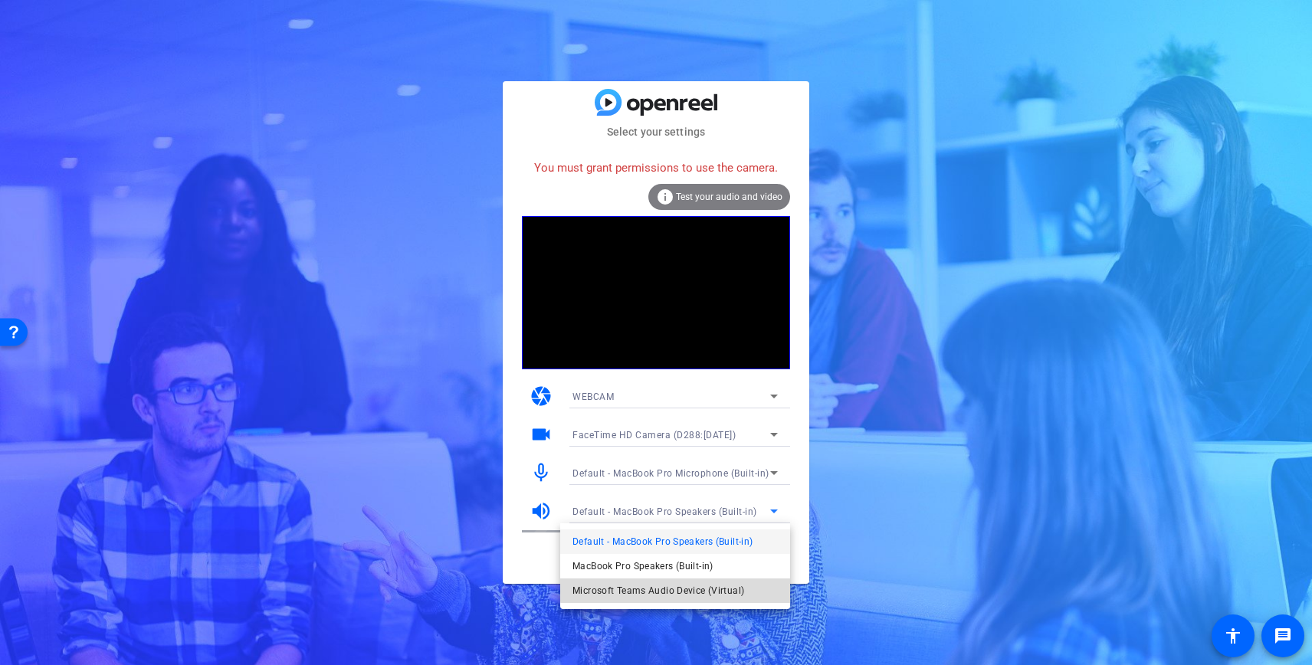
click at [684, 588] on span "Microsoft Teams Audio Device (Virtual)" at bounding box center [659, 591] width 172 height 18
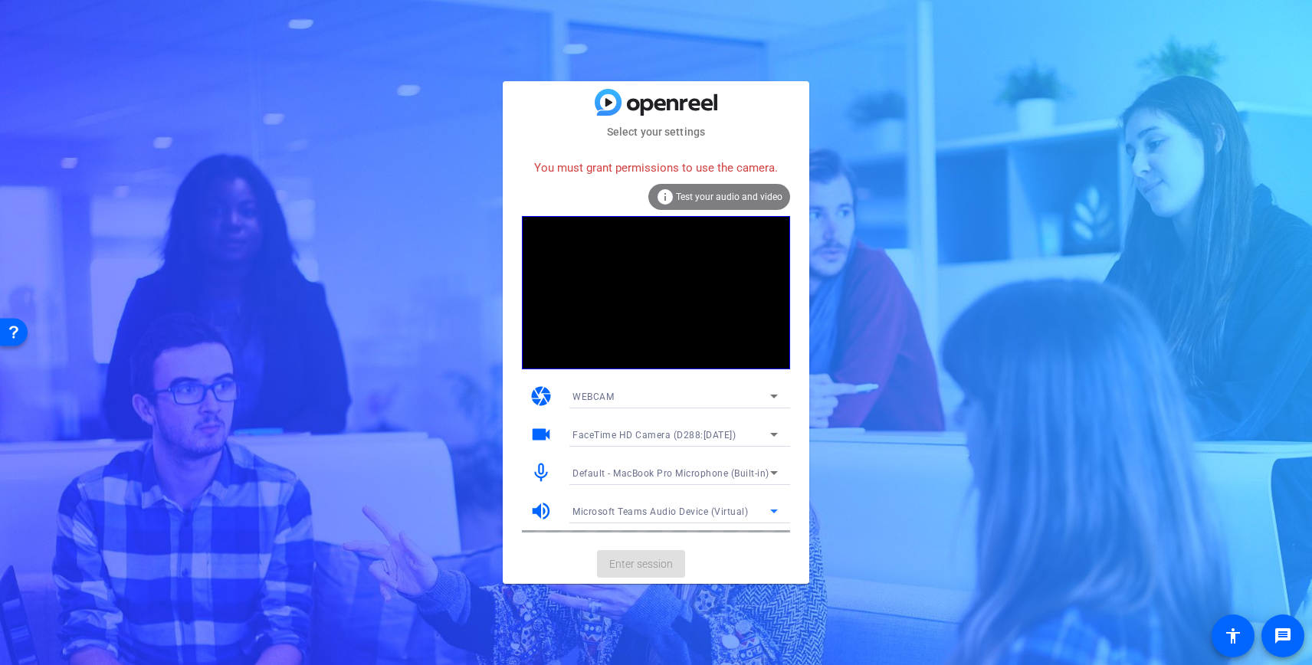
click at [775, 195] on span "Test your audio and video" at bounding box center [729, 197] width 107 height 11
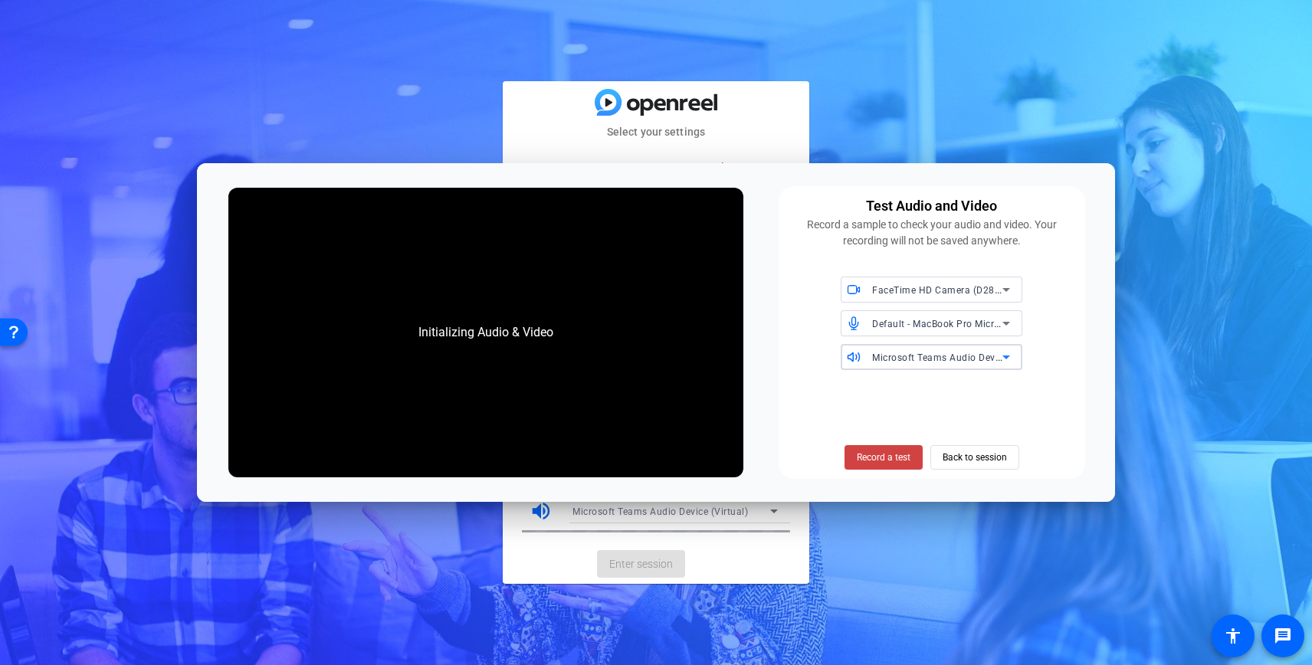
click at [1009, 356] on icon at bounding box center [1007, 358] width 8 height 4
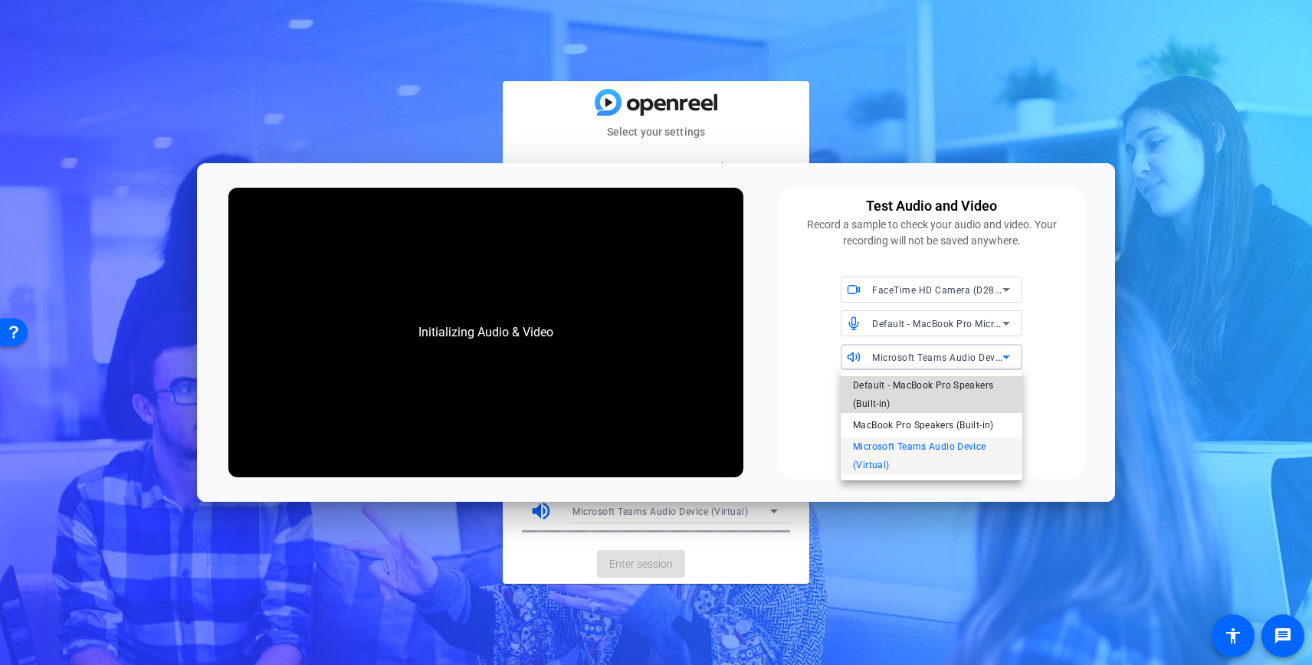
click at [970, 386] on span "Default - MacBook Pro Speakers (Built-in)" at bounding box center [931, 394] width 157 height 37
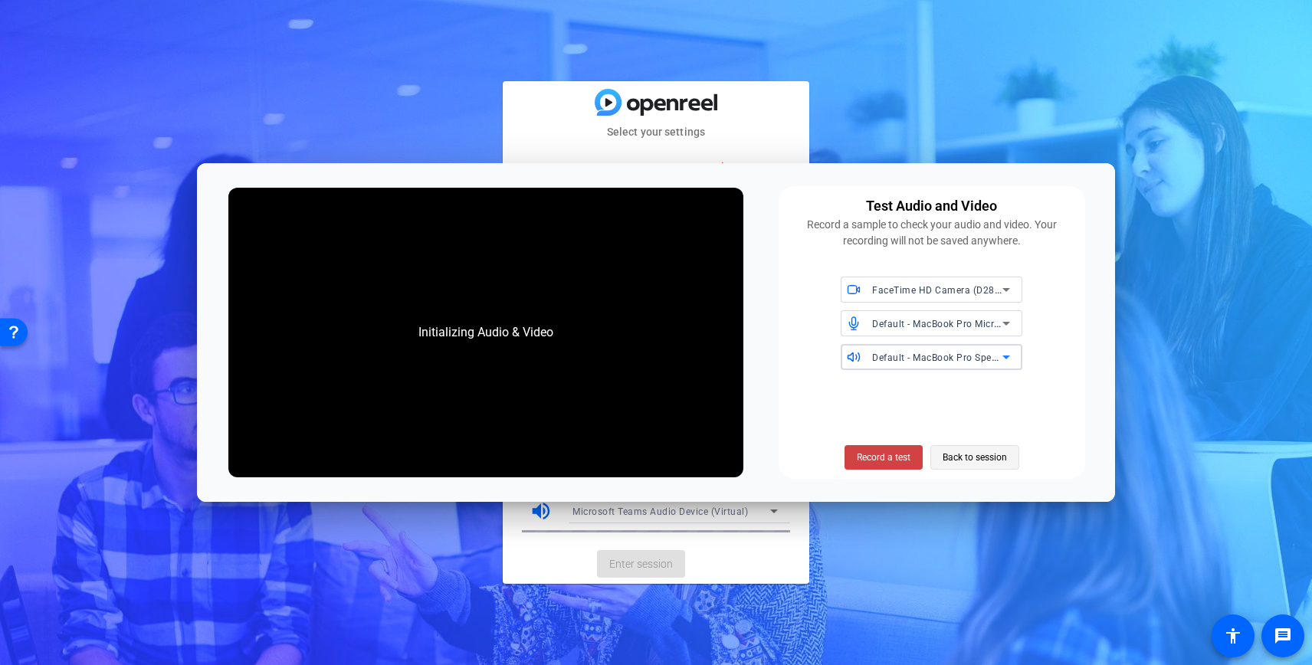
click at [958, 454] on span "Back to session" at bounding box center [975, 457] width 64 height 29
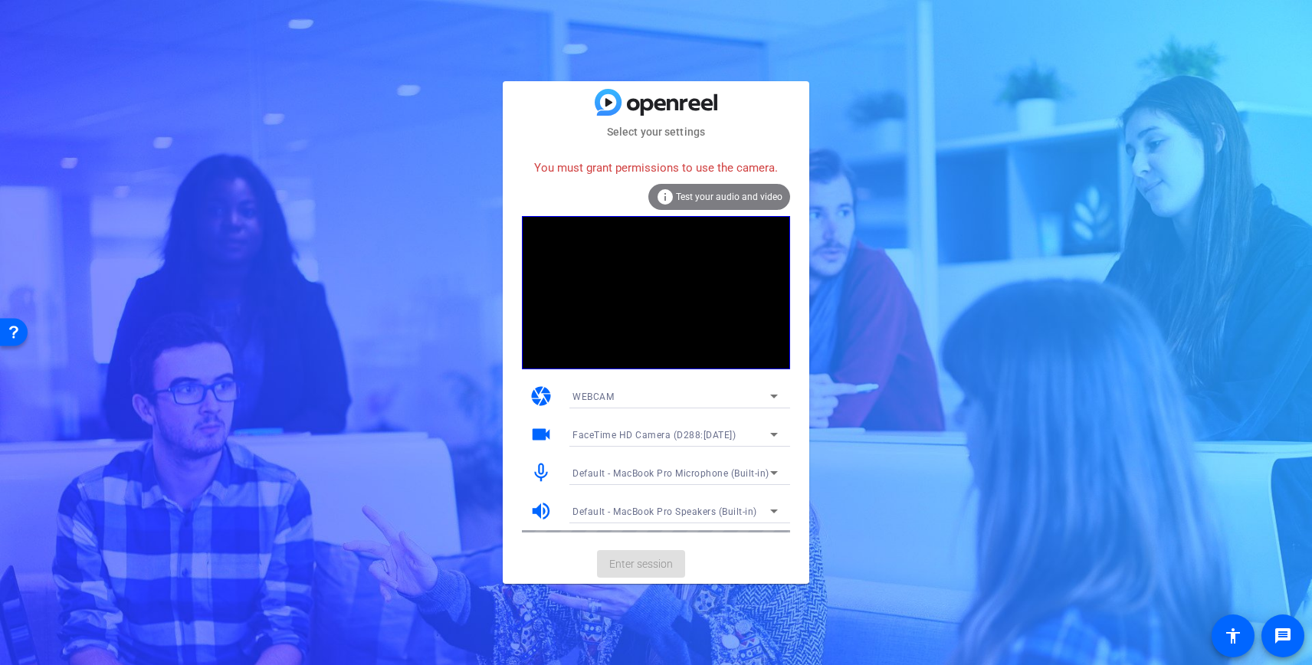
click at [681, 201] on span "Test your audio and video" at bounding box center [729, 197] width 107 height 11
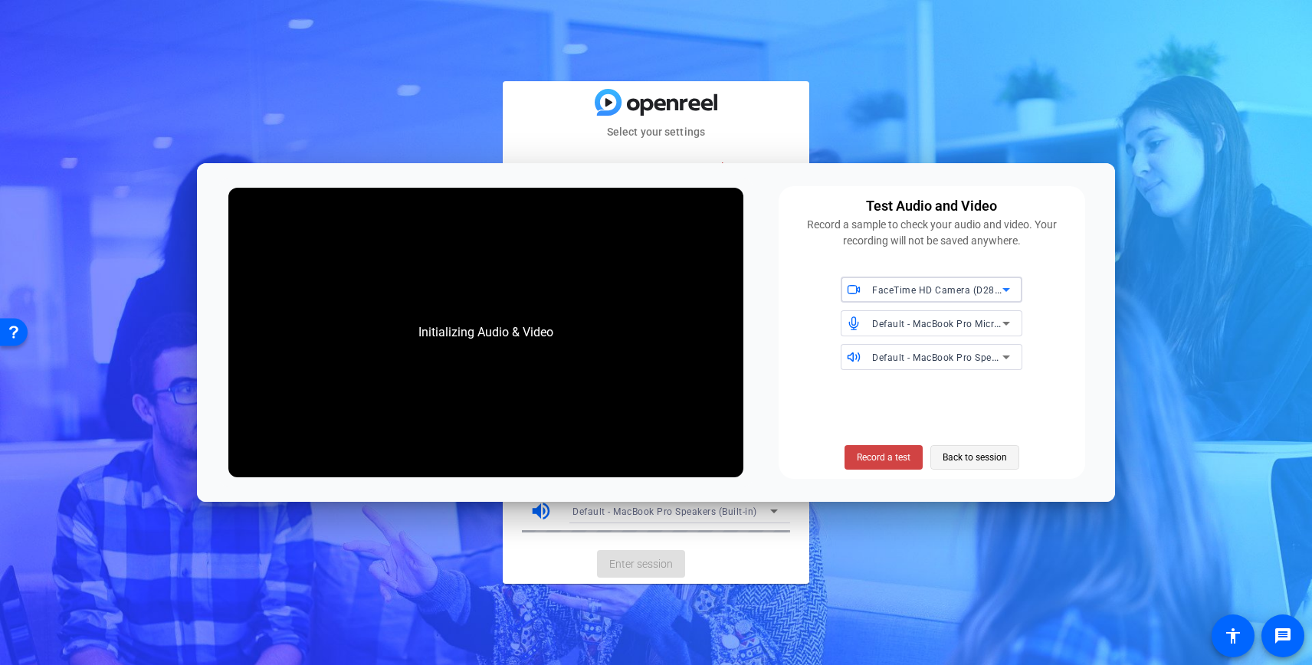
click at [961, 458] on span "Back to session" at bounding box center [975, 457] width 64 height 29
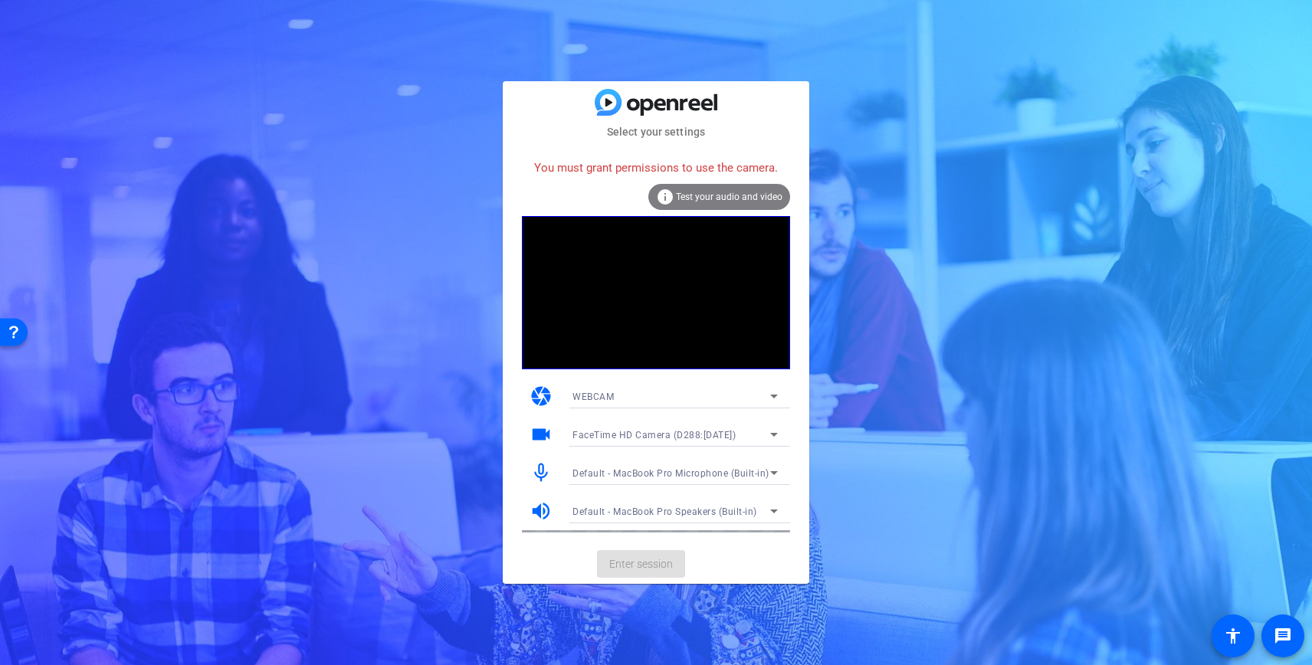
click at [650, 561] on mat-card-actions "Enter session" at bounding box center [656, 564] width 307 height 40
click at [773, 395] on icon at bounding box center [774, 396] width 18 height 18
click at [708, 445] on mat-option "DESKTOP" at bounding box center [675, 451] width 230 height 25
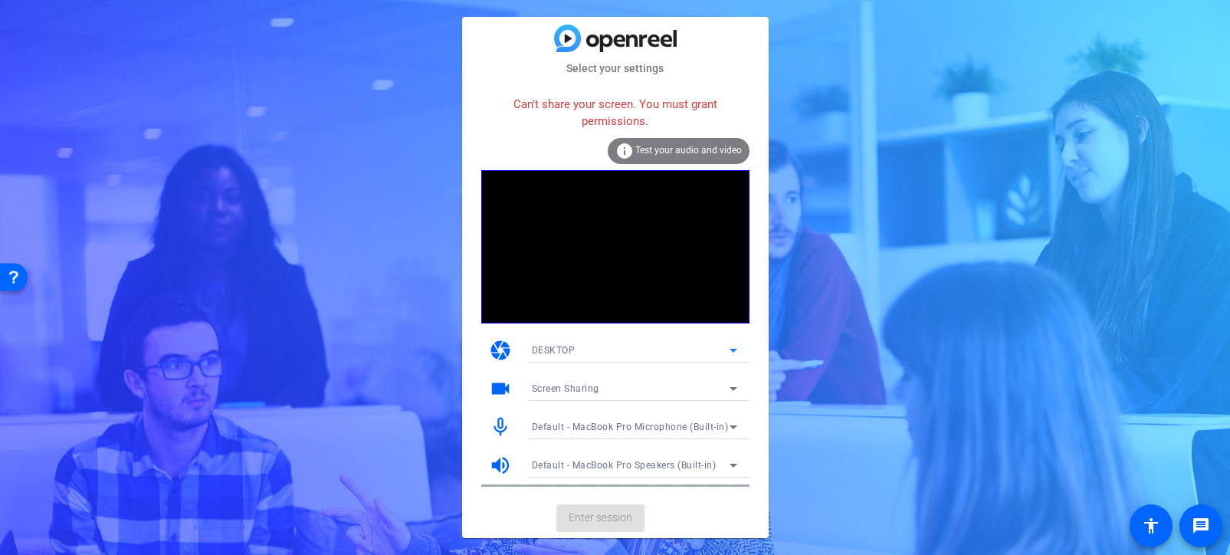
click at [698, 153] on span "Test your audio and video" at bounding box center [688, 150] width 107 height 11
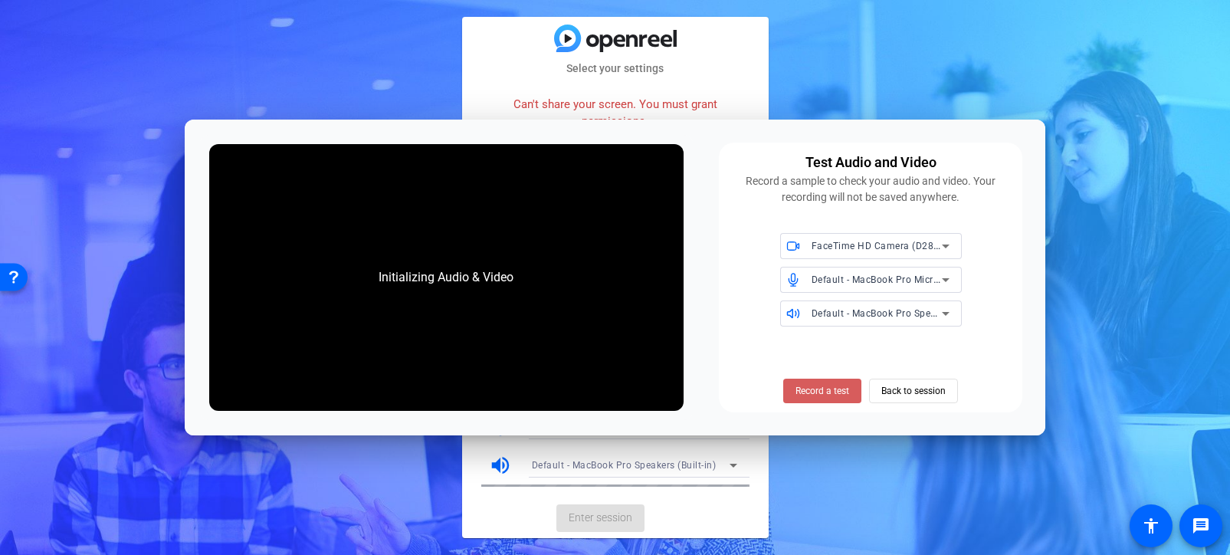
click at [834, 389] on span "Record a test" at bounding box center [823, 391] width 54 height 14
click at [893, 391] on span "Back to session" at bounding box center [913, 390] width 64 height 29
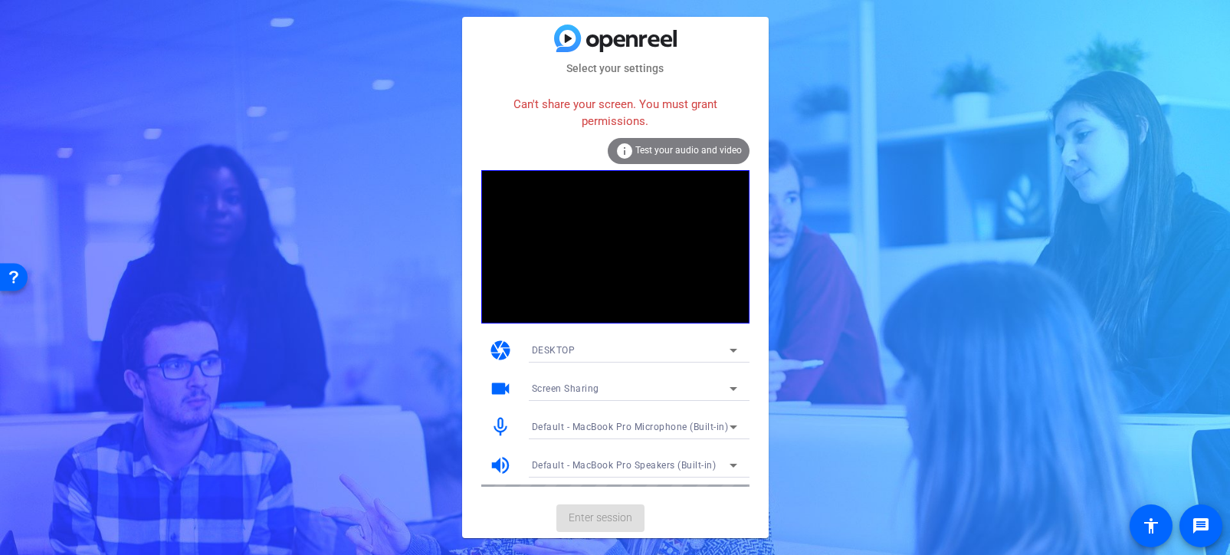
click at [612, 517] on mat-card-actions "Enter session" at bounding box center [615, 518] width 307 height 40
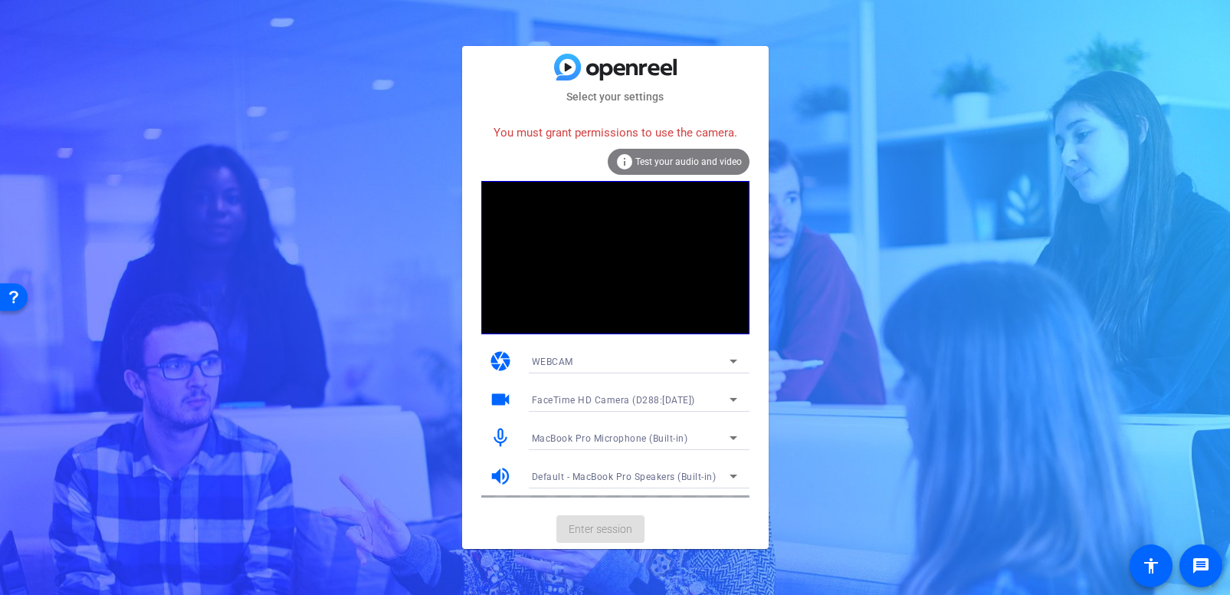
click at [713, 160] on span "Test your audio and video" at bounding box center [688, 161] width 107 height 11
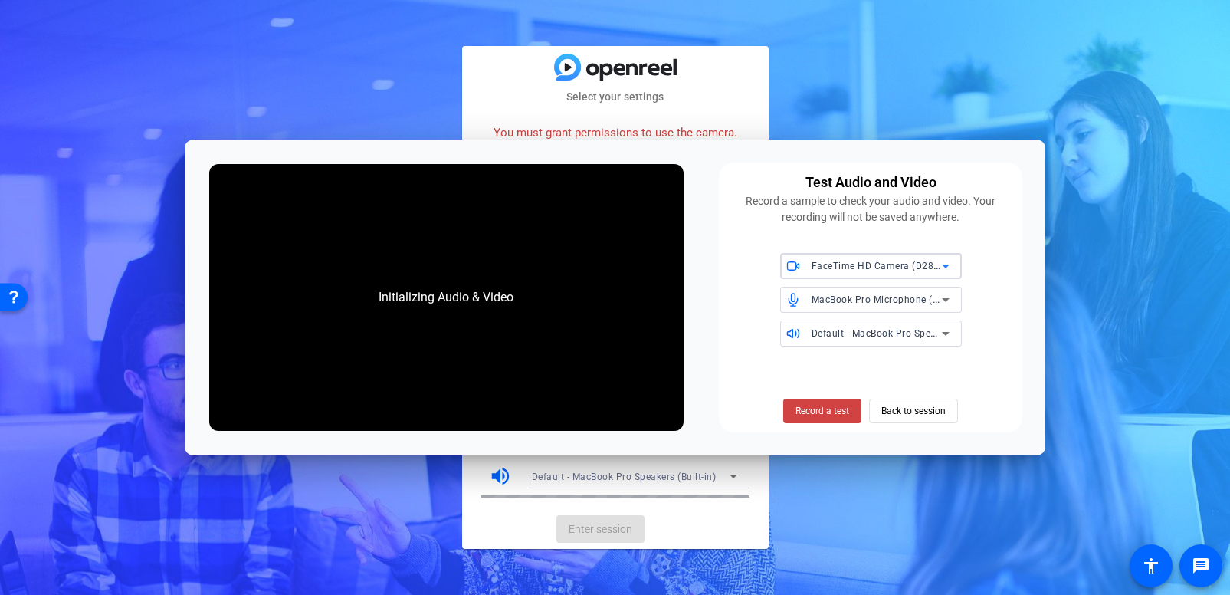
click at [887, 264] on span "FaceTime HD Camera (D288:CE50)" at bounding box center [893, 265] width 163 height 12
click at [878, 300] on span "FaceTime HD Camera (D288:CE50)" at bounding box center [871, 303] width 157 height 37
click at [250, 268] on span "MacBook Pro Microphone (Built-in)" at bounding box center [149, 251] width 202 height 32
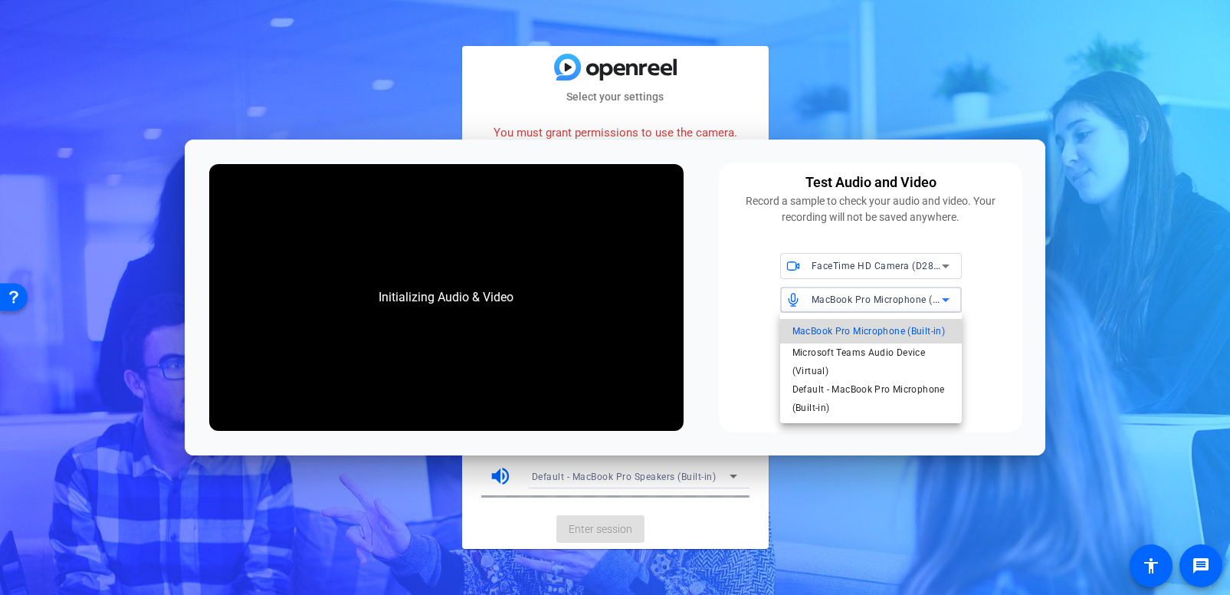
click at [0, 0] on span "MacBook Pro Microphone (Built-in)" at bounding box center [0, 0] width 0 height 0
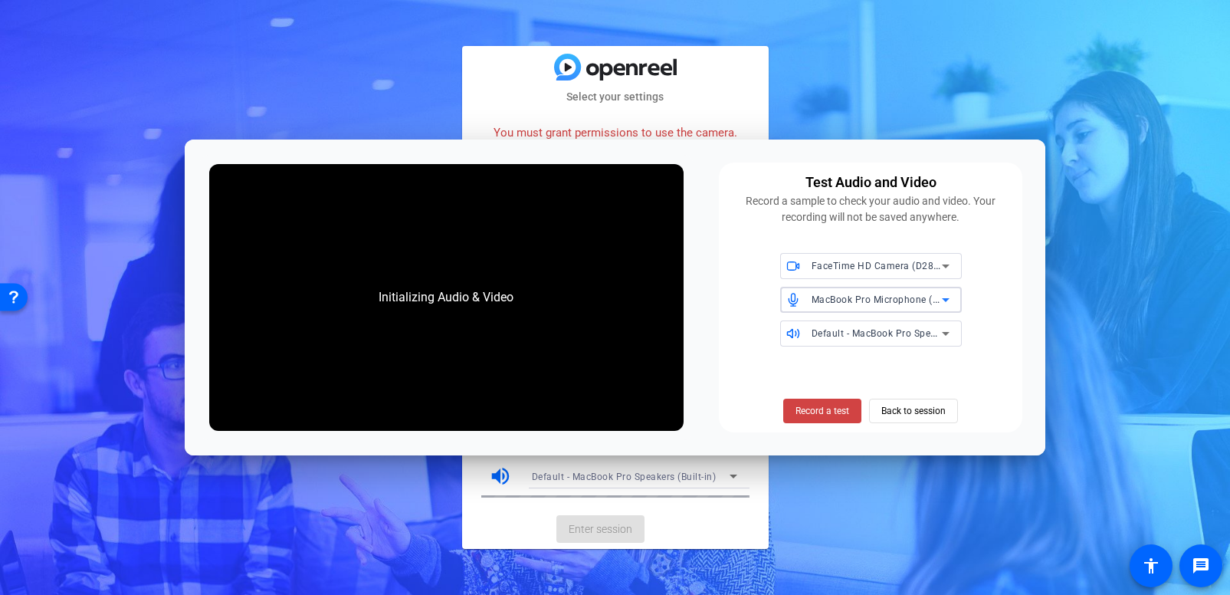
click at [870, 335] on span "Default - MacBook Pro Speakers (Built-in)" at bounding box center [904, 333] width 185 height 12
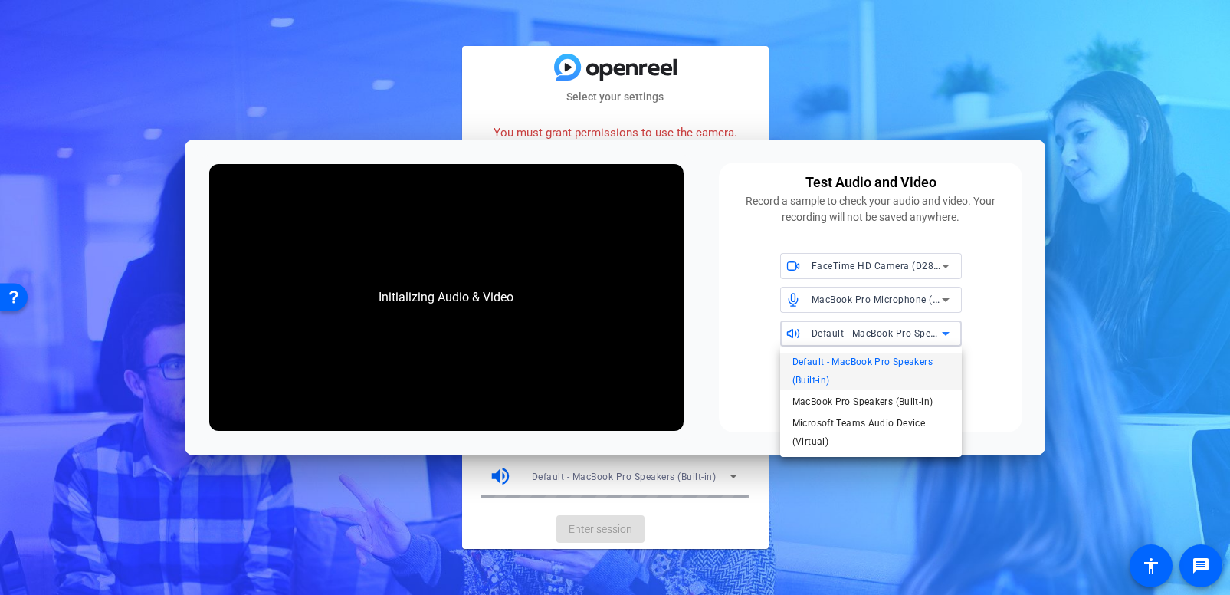
click at [861, 362] on span "Default - MacBook Pro Speakers (Built-in)" at bounding box center [871, 371] width 157 height 37
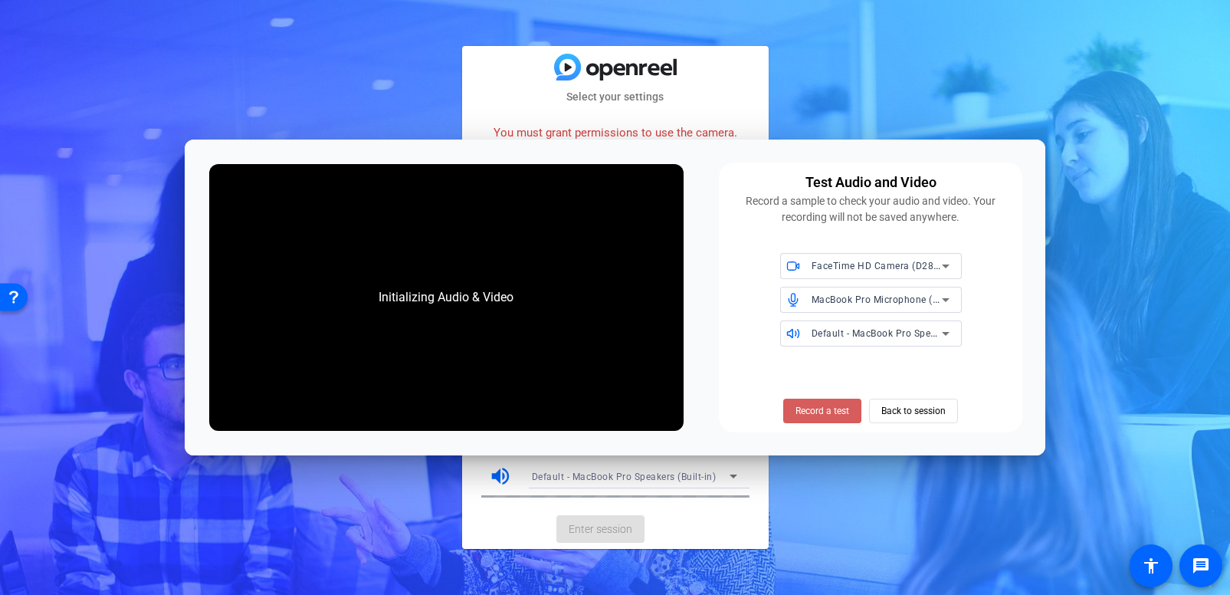
click at [0, 0] on span "Record a test" at bounding box center [0, 0] width 0 height 0
click at [517, 333] on div "Initializing Audio & Video" at bounding box center [446, 297] width 474 height 267
click at [898, 411] on span "Back to session" at bounding box center [913, 410] width 64 height 29
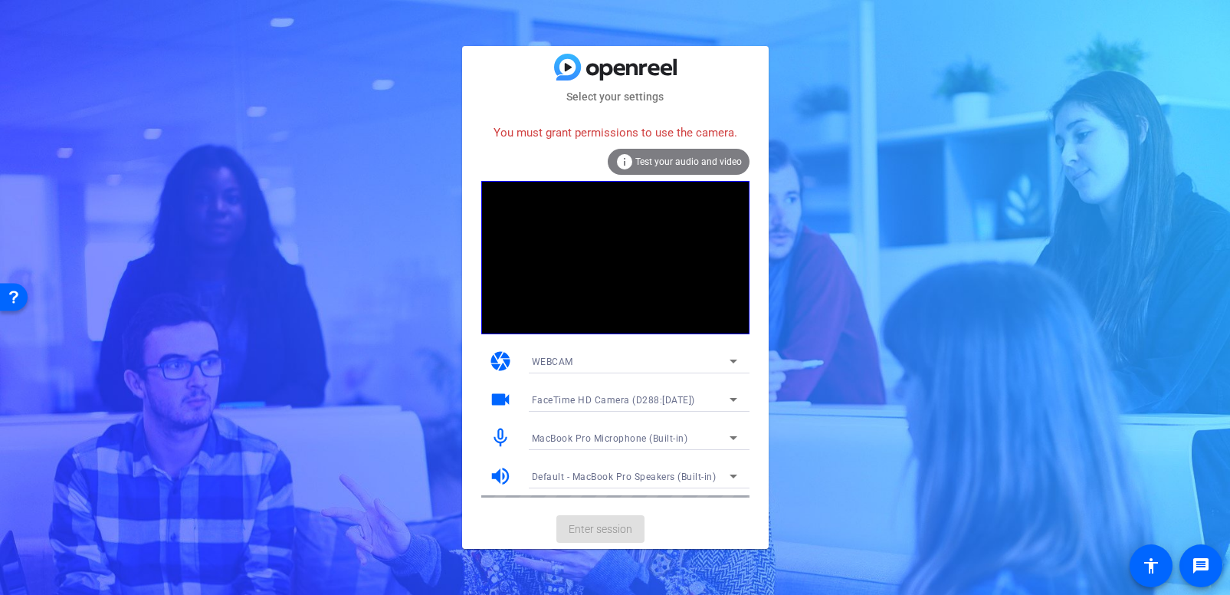
click at [540, 364] on span "WEBCAM" at bounding box center [552, 361] width 41 height 11
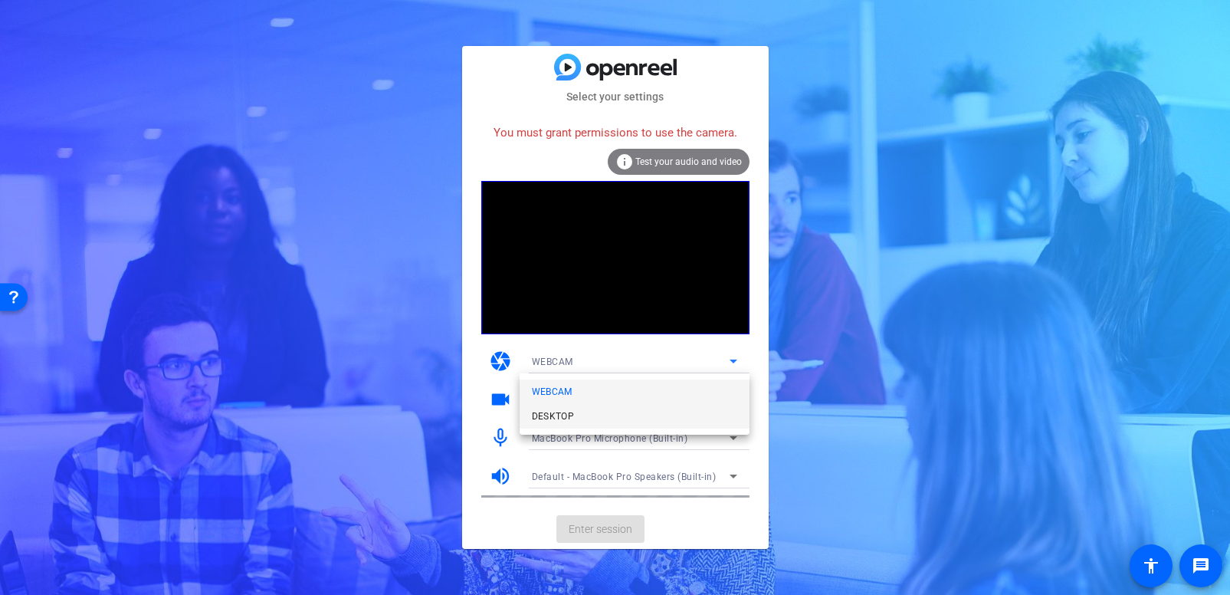
click at [0, 0] on span "DESKTOP" at bounding box center [0, 0] width 0 height 0
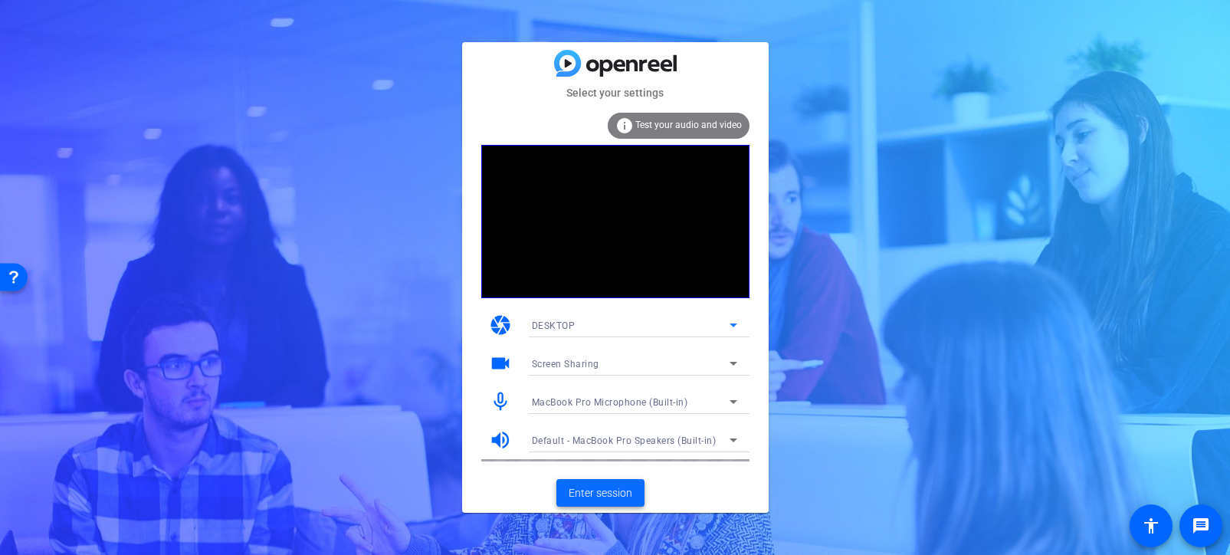
click at [605, 494] on span "Enter session" at bounding box center [601, 493] width 64 height 16
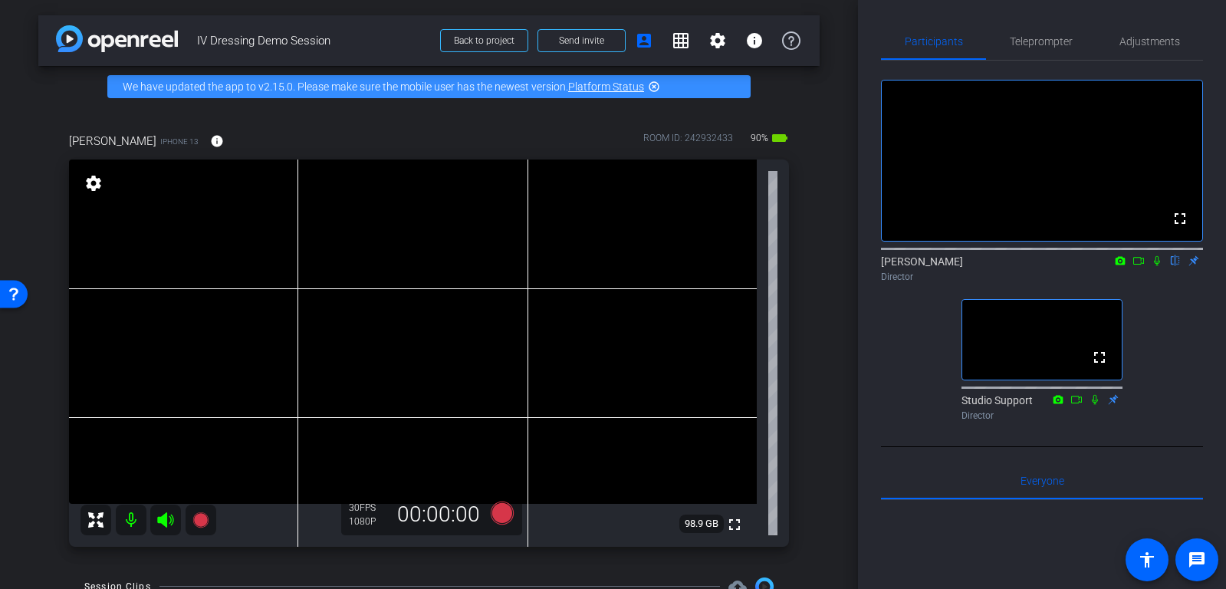
click at [1159, 255] on icon at bounding box center [1156, 260] width 12 height 11
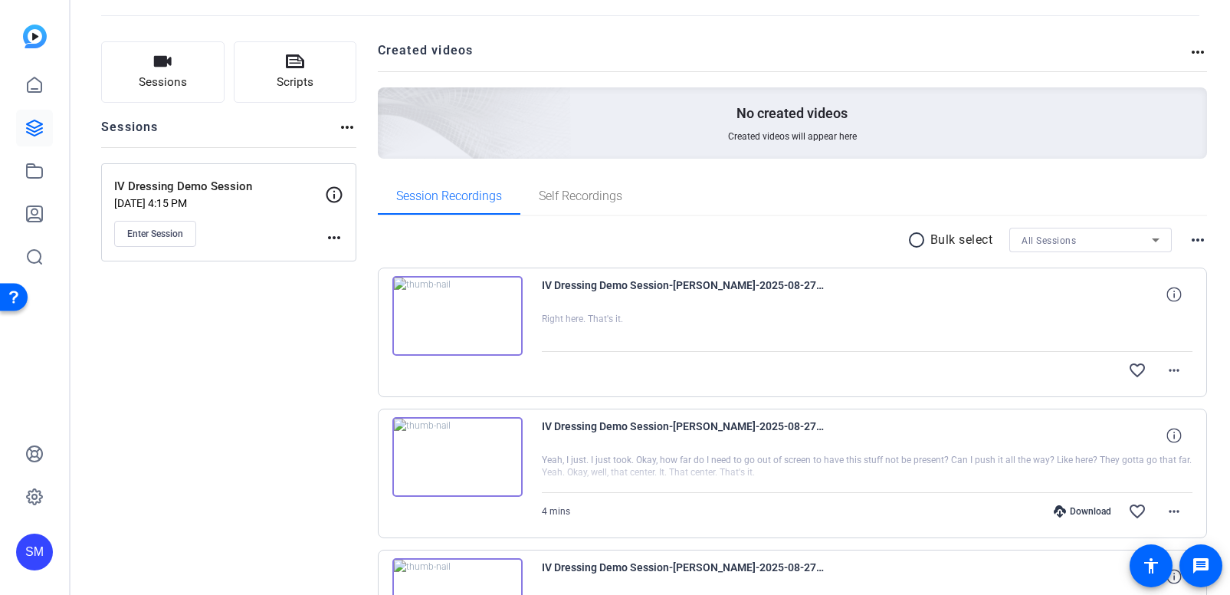
scroll to position [78, 0]
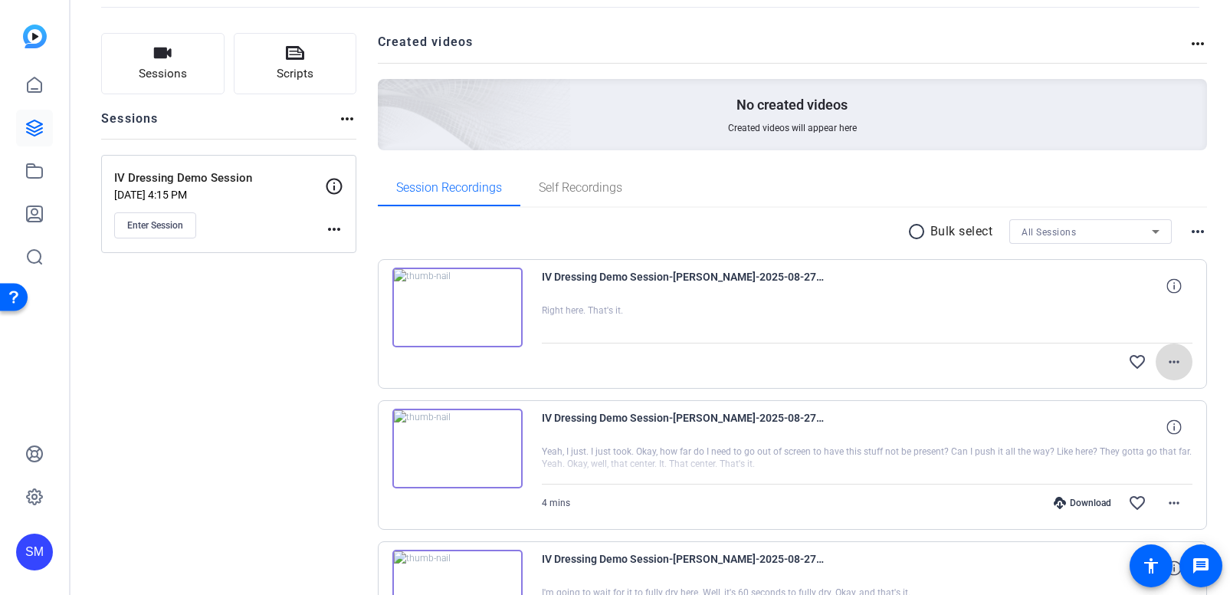
click at [1177, 363] on mat-icon "more_horiz" at bounding box center [1174, 362] width 18 height 18
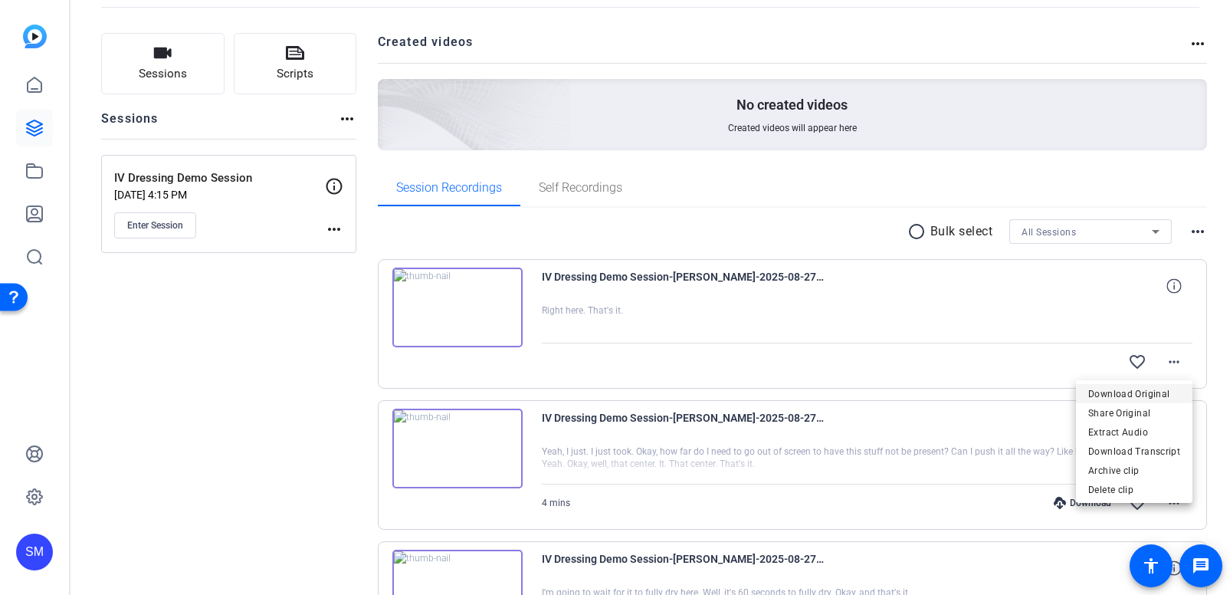
click at [1115, 392] on span "Download Original" at bounding box center [1134, 394] width 92 height 18
